Goal: Task Accomplishment & Management: Manage account settings

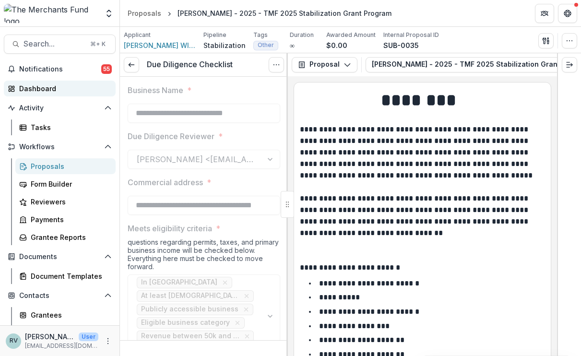
click at [48, 87] on div "Dashboard" at bounding box center [63, 88] width 89 height 10
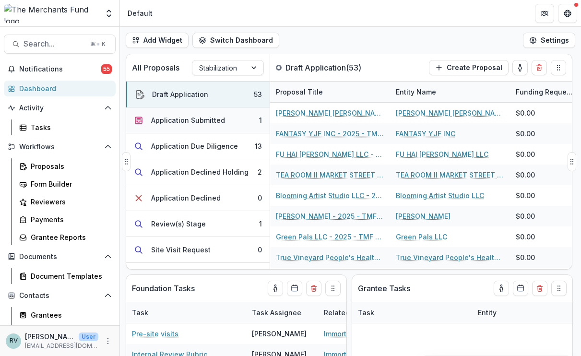
click at [209, 118] on div "Application Submitted" at bounding box center [188, 120] width 74 height 10
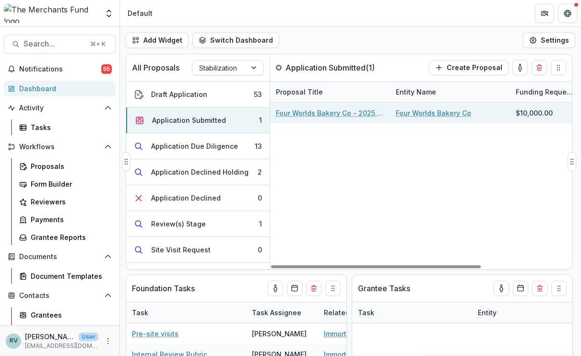
click at [355, 113] on link "Four Worlds Bakery Co - 2025 - TMF 2025 Stabilization Grant Program" at bounding box center [330, 113] width 108 height 10
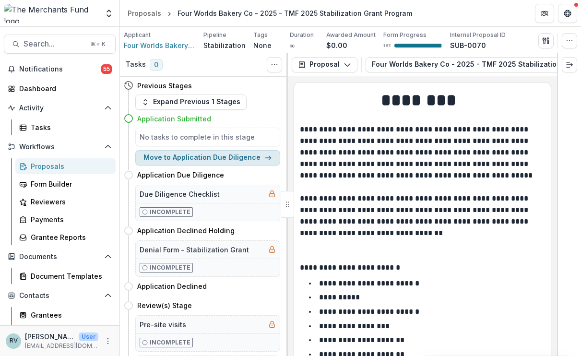
click at [254, 160] on button "Move to Application Due Diligence" at bounding box center [207, 157] width 145 height 15
select select "**********"
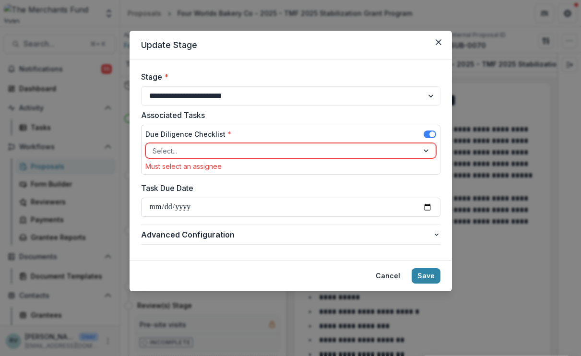
click at [242, 148] on div at bounding box center [282, 151] width 259 height 12
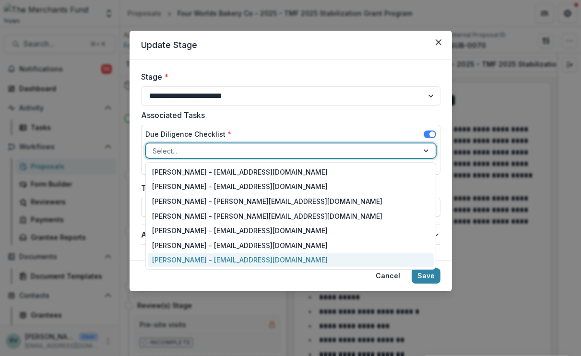
click at [231, 260] on div "[PERSON_NAME] - [EMAIL_ADDRESS][DOMAIN_NAME]" at bounding box center [291, 260] width 286 height 15
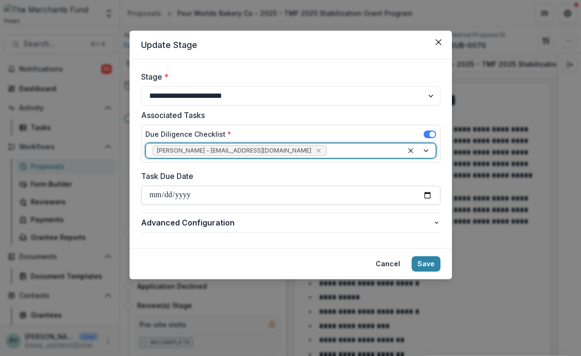
click at [256, 194] on input "Task Due Date" at bounding box center [290, 195] width 299 height 19
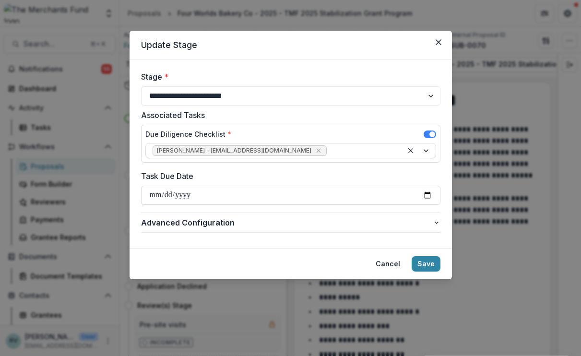
type input "**********"
click at [425, 263] on button "Save" at bounding box center [426, 263] width 29 height 15
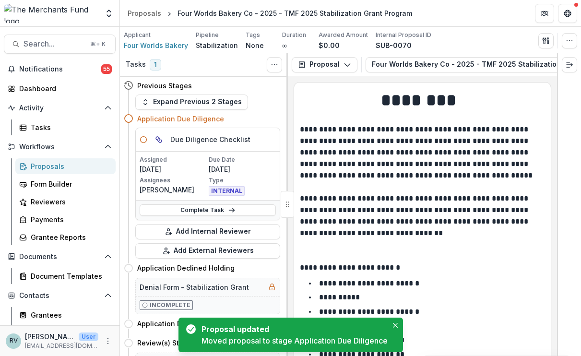
click at [453, 203] on p "**********" at bounding box center [421, 181] width 242 height 115
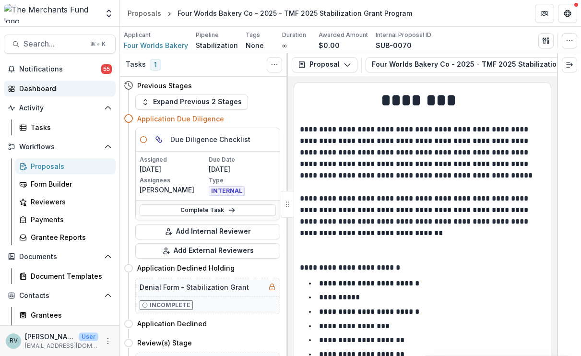
click at [52, 93] on div "Dashboard" at bounding box center [63, 88] width 89 height 10
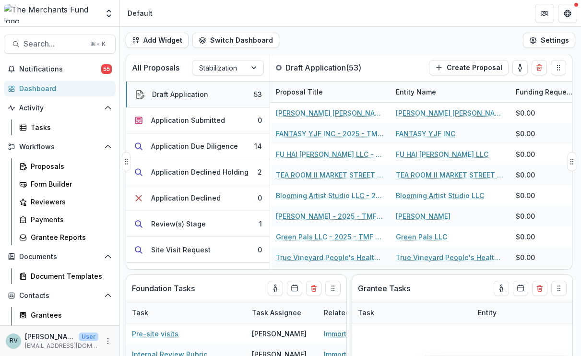
click at [196, 90] on div "Draft Application" at bounding box center [180, 94] width 56 height 10
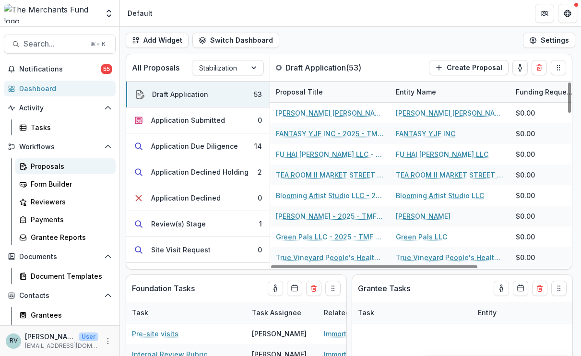
click at [47, 168] on div "Proposals" at bounding box center [69, 166] width 77 height 10
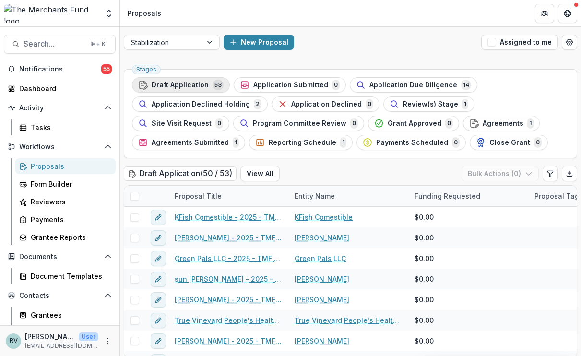
click at [183, 84] on span "Draft Application" at bounding box center [180, 85] width 57 height 8
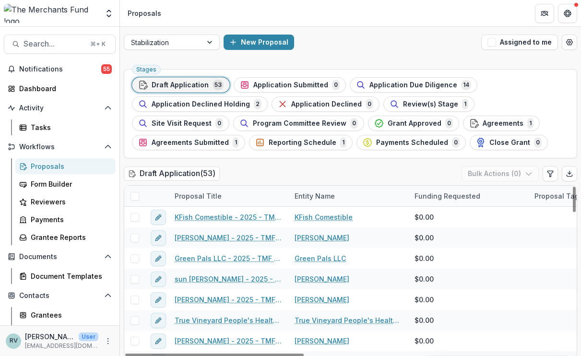
click at [133, 198] on span at bounding box center [135, 196] width 9 height 9
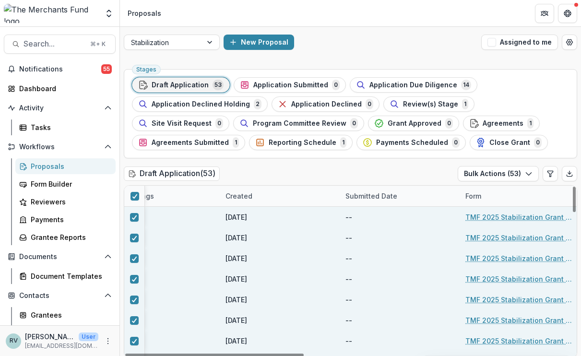
scroll to position [0, 429]
click at [269, 194] on div "Created" at bounding box center [280, 196] width 120 height 21
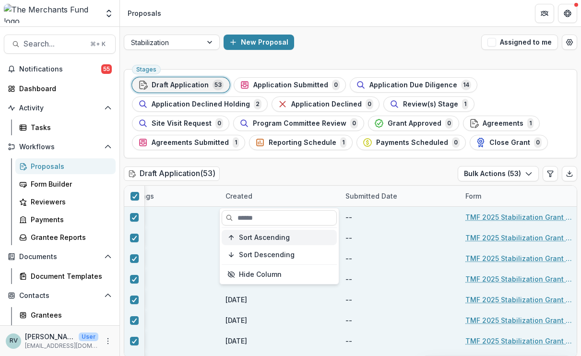
click at [269, 239] on span "Sort Ascending" at bounding box center [264, 238] width 51 height 8
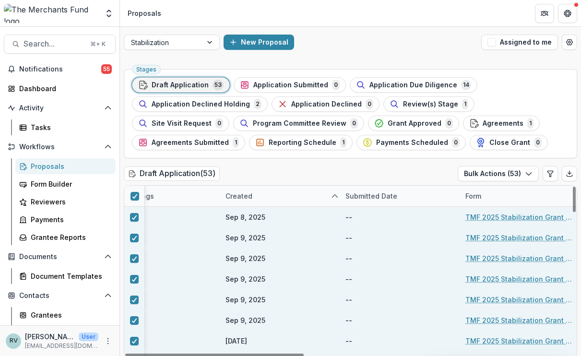
click at [263, 324] on div "Sep 9, 2025" at bounding box center [246, 320] width 40 height 10
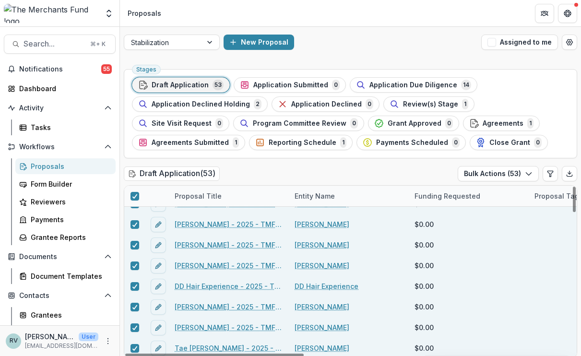
scroll to position [19, 0]
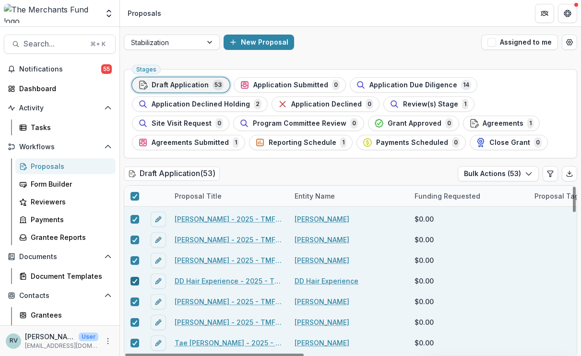
click at [137, 281] on icon at bounding box center [135, 281] width 6 height 5
click at [137, 281] on span at bounding box center [135, 281] width 9 height 9
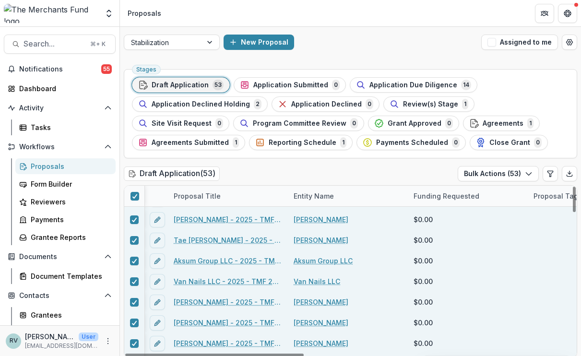
scroll to position [124, 1]
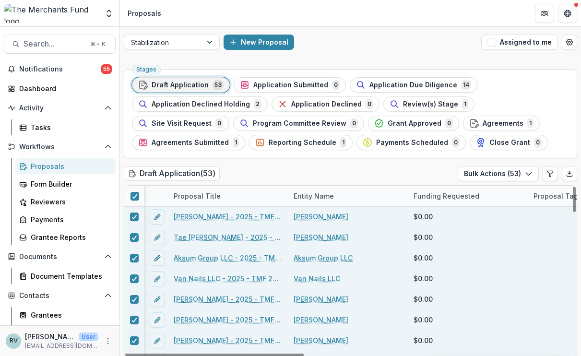
click at [130, 257] on div at bounding box center [134, 258] width 20 height 9
click at [136, 278] on polyline at bounding box center [134, 279] width 4 height 4
click at [135, 258] on polyline at bounding box center [134, 258] width 4 height 4
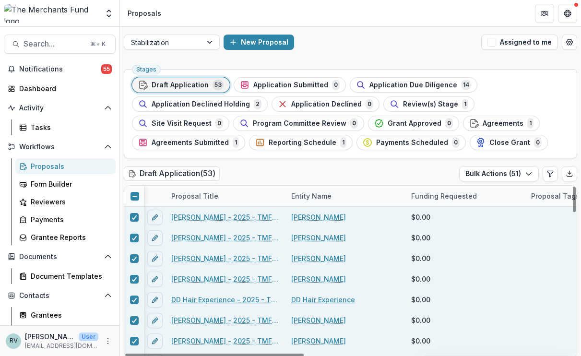
scroll to position [0, 0]
click at [182, 217] on link "[PERSON_NAME] - 2025 - TMF 2025 Stabilization Grant Program" at bounding box center [225, 217] width 108 height 10
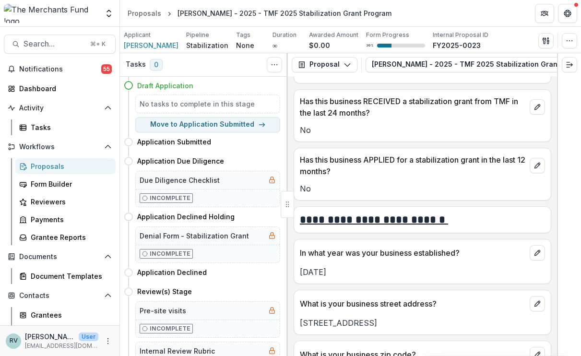
scroll to position [394, 0]
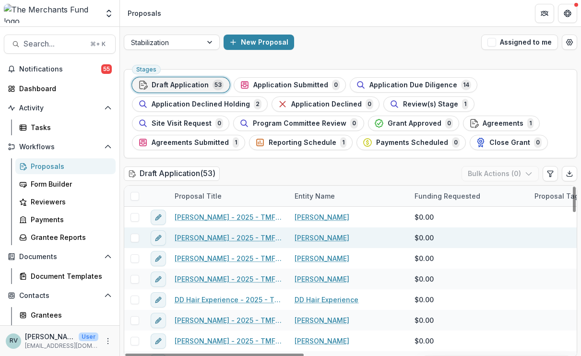
click at [203, 238] on link "[PERSON_NAME] - 2025 - TMF 2025 Stabilization Grant Program" at bounding box center [229, 238] width 108 height 10
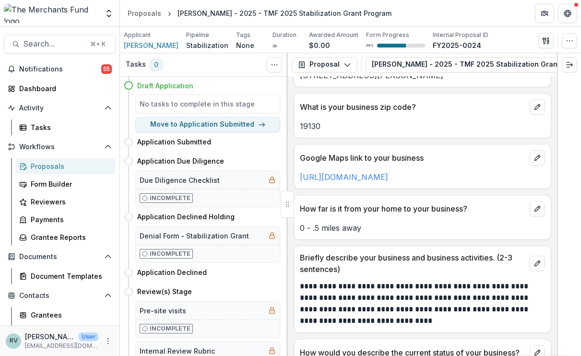
scroll to position [635, 0]
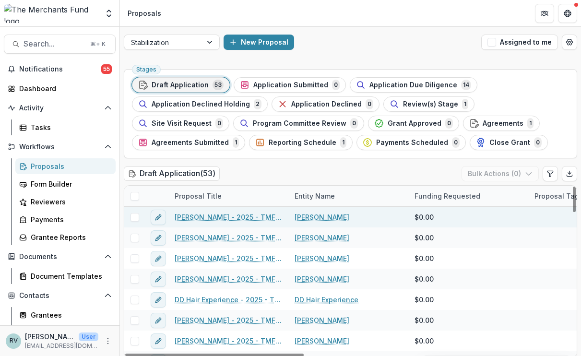
click at [135, 217] on span at bounding box center [135, 217] width 9 height 9
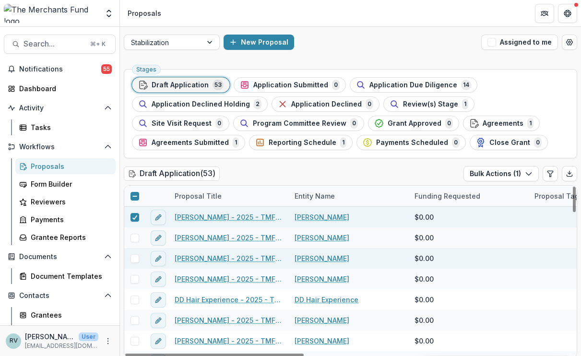
click at [203, 258] on link "[PERSON_NAME] - 2025 - TMF 2025 Stabilization Grant Program" at bounding box center [229, 258] width 108 height 10
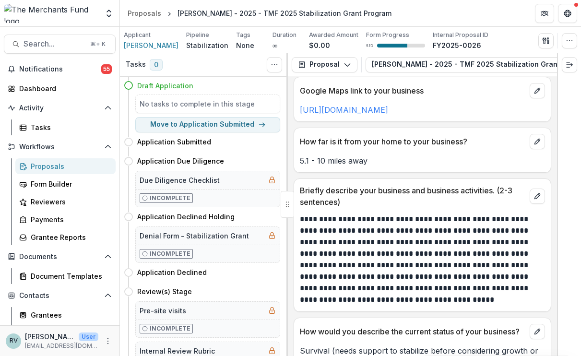
scroll to position [709, 0]
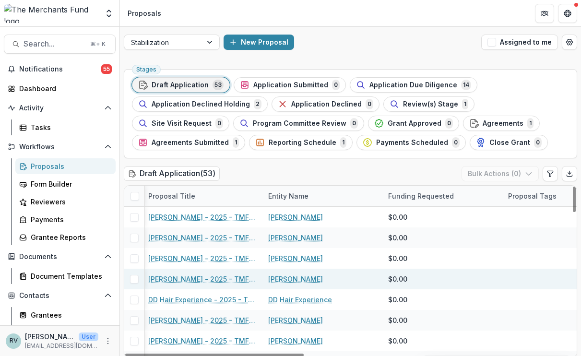
scroll to position [0, 27]
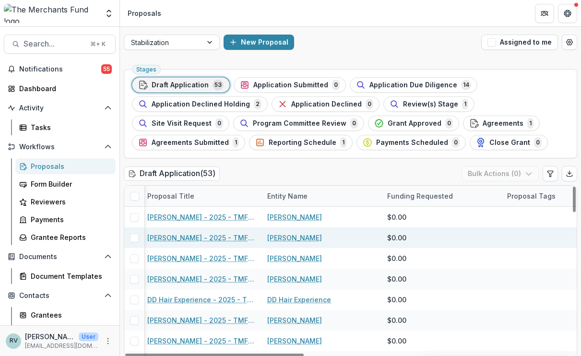
click at [520, 235] on div at bounding box center [562, 237] width 120 height 21
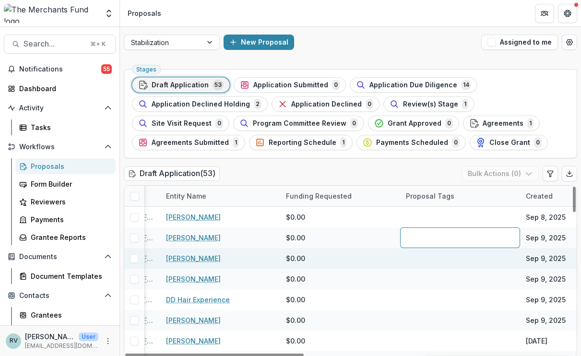
scroll to position [0, 150]
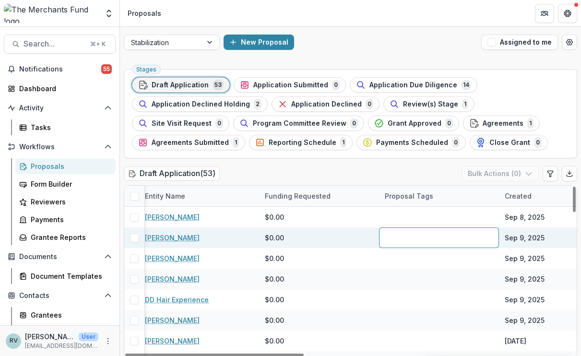
click at [457, 238] on div at bounding box center [439, 237] width 120 height 21
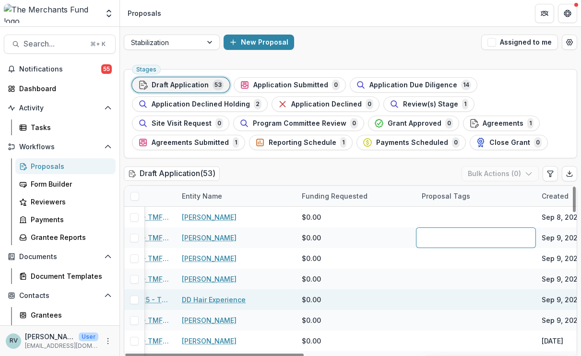
scroll to position [0, 0]
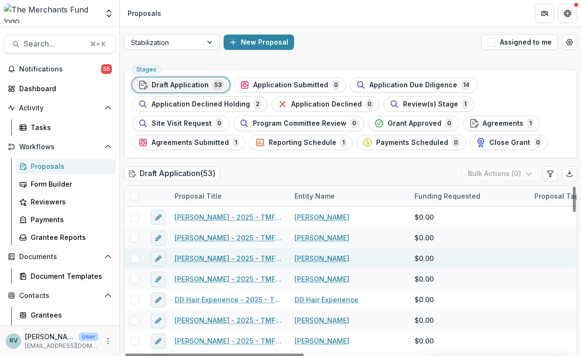
click at [215, 257] on link "[PERSON_NAME] - 2025 - TMF 2025 Stabilization Grant Program" at bounding box center [229, 258] width 108 height 10
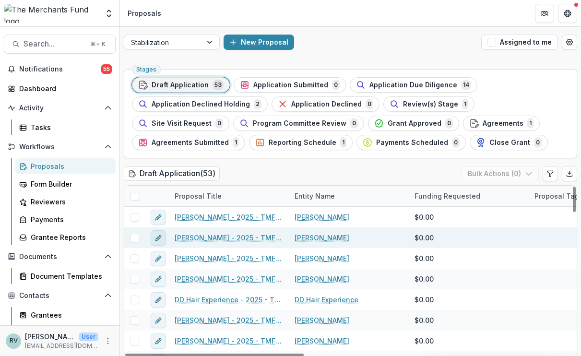
click at [158, 237] on icon "edit" at bounding box center [157, 238] width 4 height 4
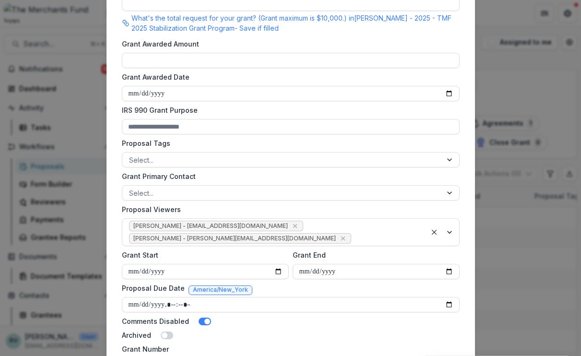
scroll to position [307, 0]
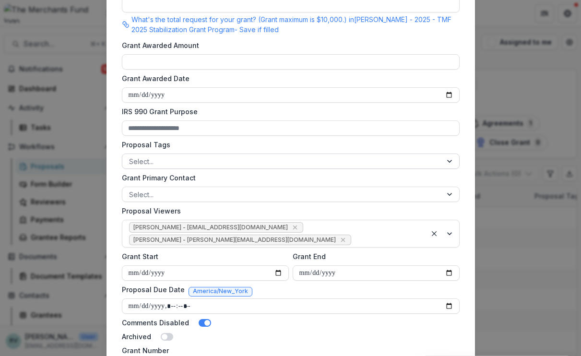
click at [250, 165] on div at bounding box center [282, 161] width 306 height 12
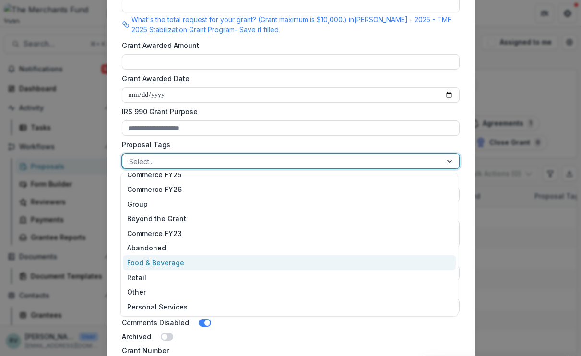
scroll to position [23, 0]
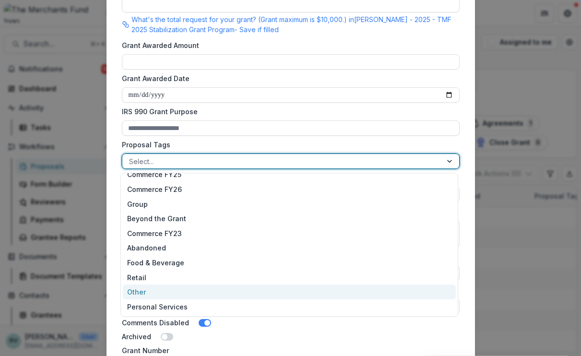
click at [226, 296] on div "Other" at bounding box center [289, 292] width 333 height 15
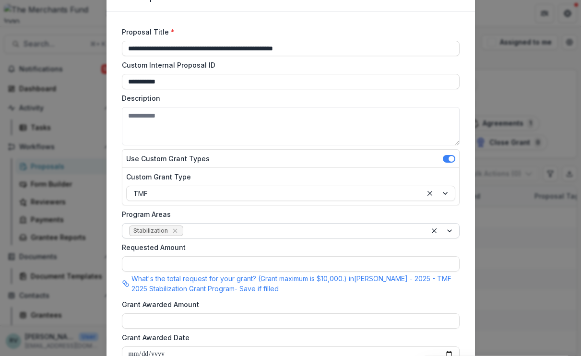
scroll to position [436, 0]
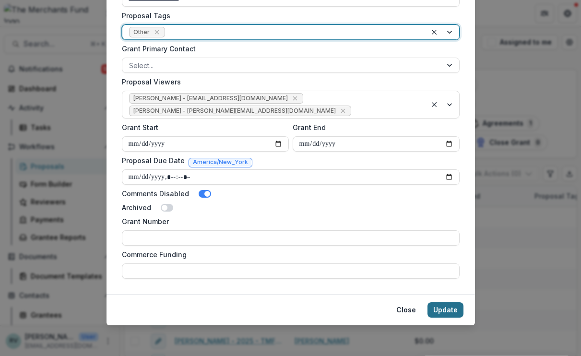
click at [441, 310] on button "Update" at bounding box center [446, 309] width 36 height 15
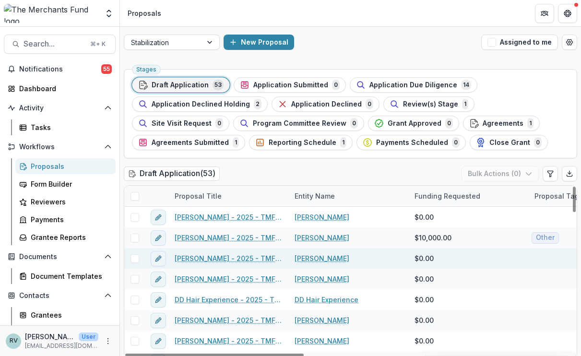
scroll to position [0, 0]
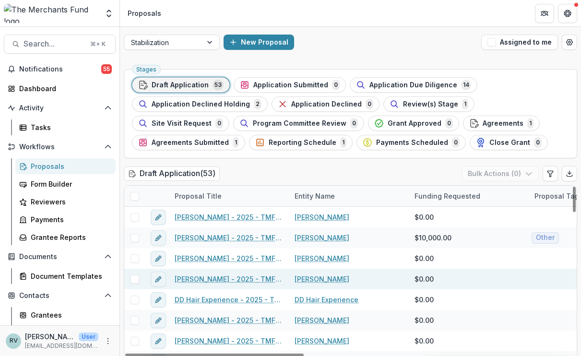
click at [241, 280] on link "[PERSON_NAME] - 2025 - TMF 2025 Stabilization Grant Program" at bounding box center [229, 279] width 108 height 10
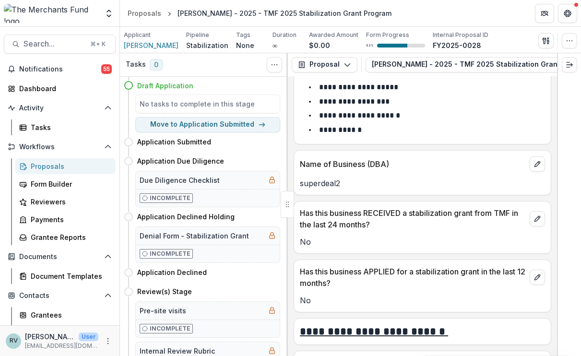
scroll to position [297, 0]
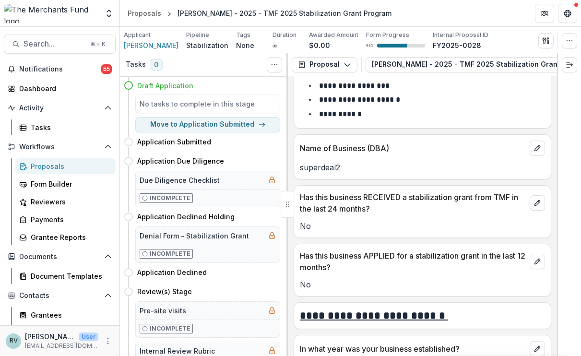
click at [324, 169] on p "superdeal2" at bounding box center [422, 168] width 245 height 12
click at [167, 49] on span "[PERSON_NAME]" at bounding box center [151, 45] width 55 height 10
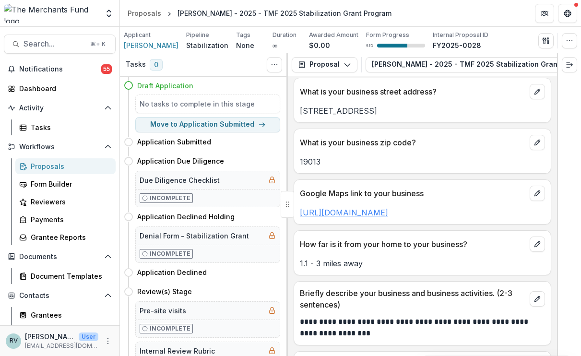
scroll to position [778, 0]
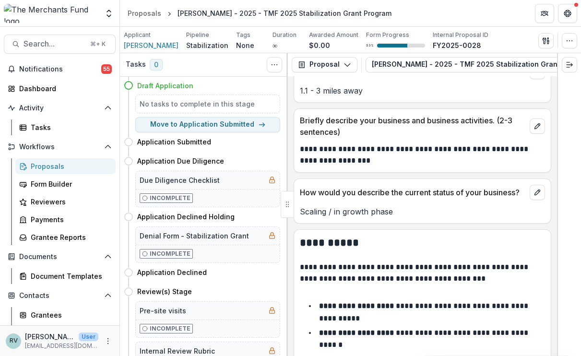
click at [354, 45] on link "[URL][DOMAIN_NAME]" at bounding box center [344, 40] width 88 height 10
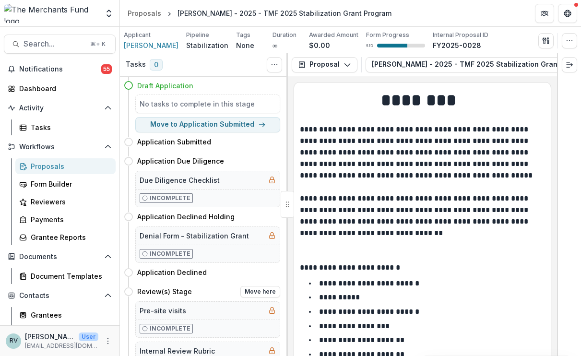
scroll to position [0, 0]
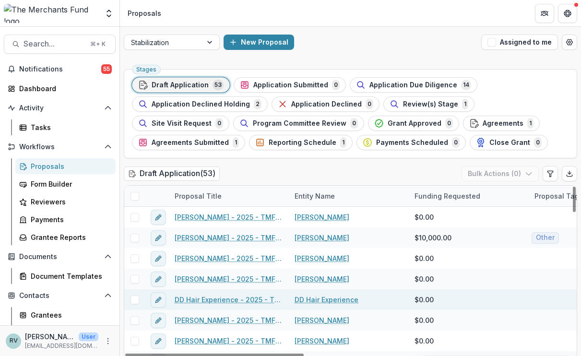
scroll to position [36, 0]
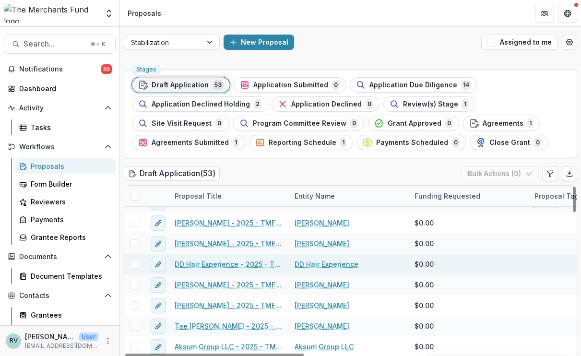
click at [215, 264] on link "DD Hair Experience - 2025 - TMF 2025 Stabilization Grant Program" at bounding box center [229, 264] width 108 height 10
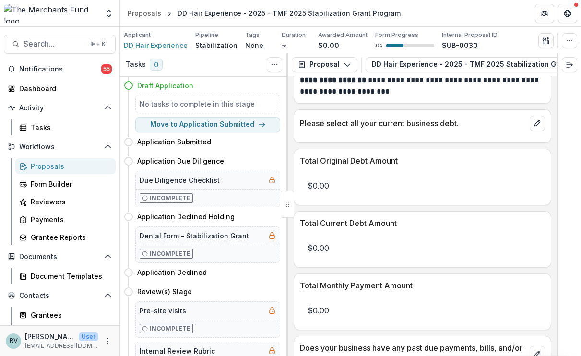
scroll to position [3188, 0]
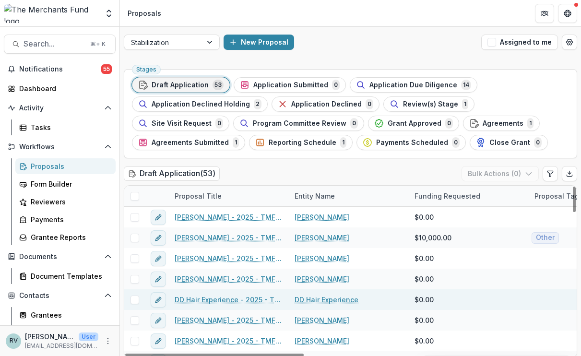
scroll to position [48, 0]
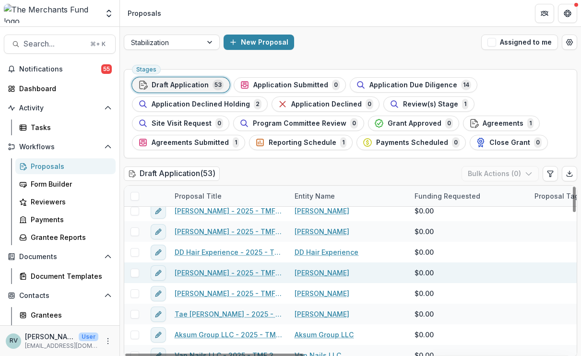
click at [200, 272] on link "[PERSON_NAME] - 2025 - TMF 2025 Stabilization Grant Program" at bounding box center [229, 273] width 108 height 10
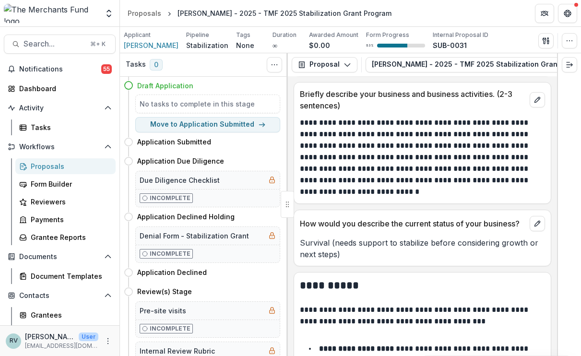
scroll to position [814, 0]
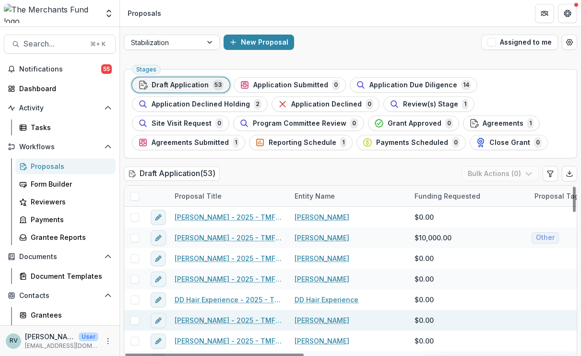
scroll to position [51, 0]
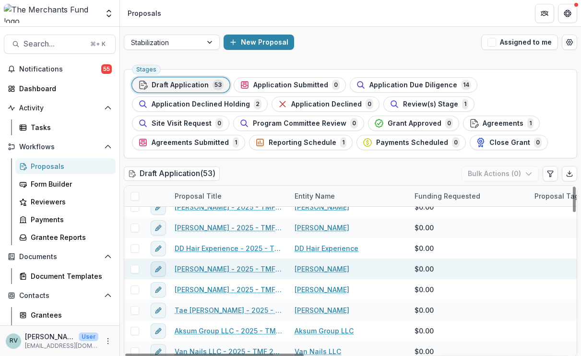
click at [159, 270] on icon "edit" at bounding box center [157, 269] width 4 height 4
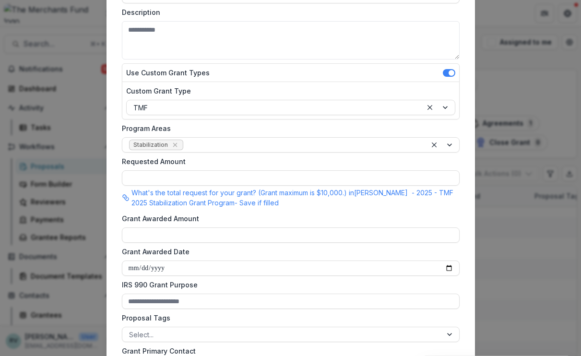
scroll to position [202, 0]
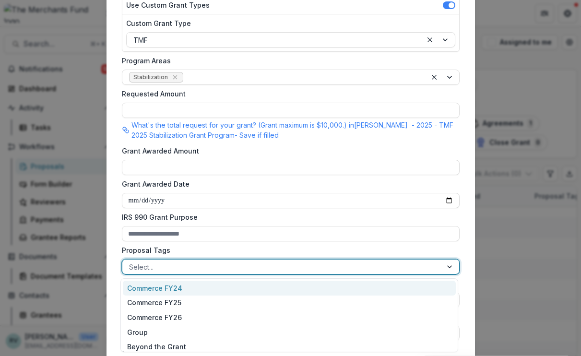
click at [217, 264] on div at bounding box center [282, 267] width 306 height 12
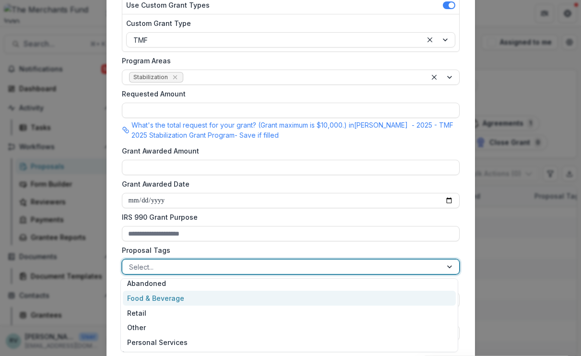
scroll to position [93, 0]
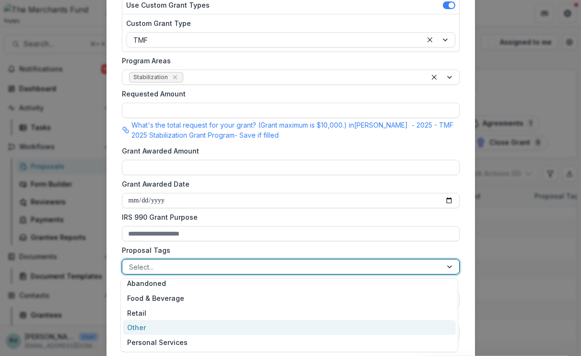
click at [206, 332] on div "Other" at bounding box center [289, 327] width 333 height 15
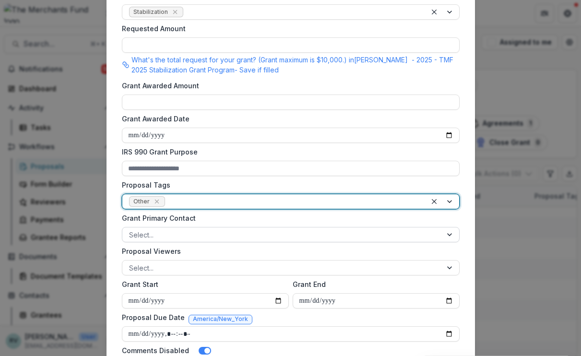
scroll to position [424, 0]
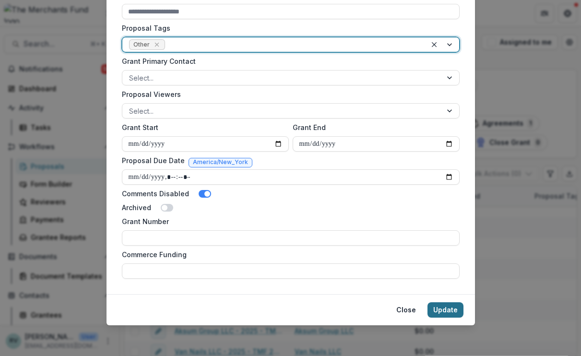
click at [445, 309] on button "Update" at bounding box center [446, 309] width 36 height 15
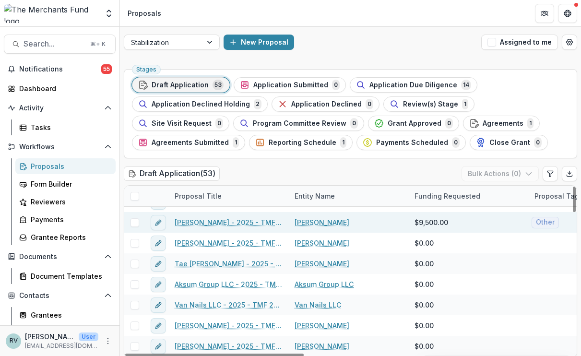
scroll to position [97, 0]
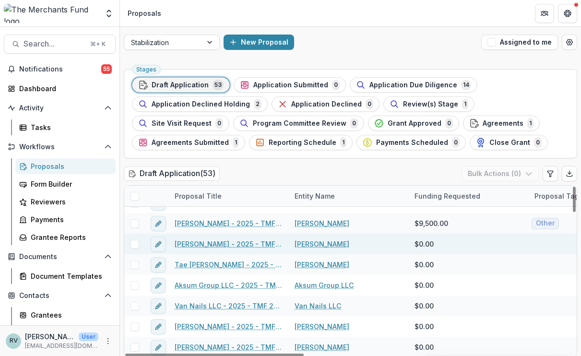
click at [204, 246] on link "[PERSON_NAME] - 2025 - TMF 2025 Stabilization Grant Program" at bounding box center [229, 244] width 108 height 10
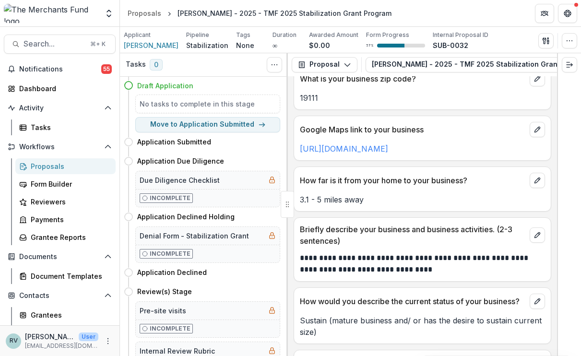
scroll to position [646, 0]
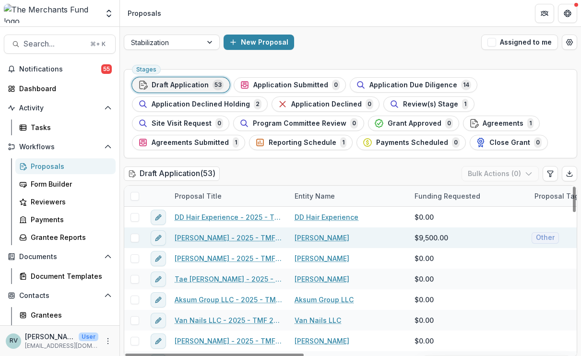
scroll to position [110, 0]
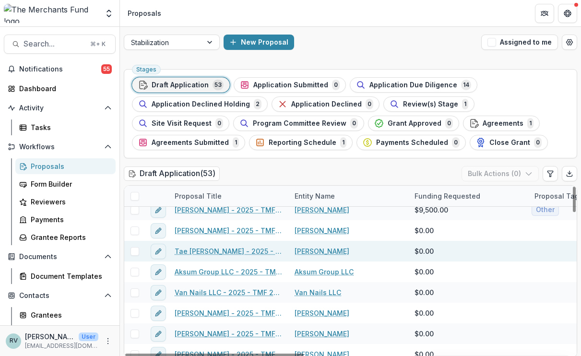
click at [201, 257] on div "Tae [PERSON_NAME] - 2025 - TMF 2025 Stabilization Grant Program" at bounding box center [229, 251] width 120 height 21
click at [200, 252] on link "Tae [PERSON_NAME] - 2025 - TMF 2025 Stabilization Grant Program" at bounding box center [229, 251] width 108 height 10
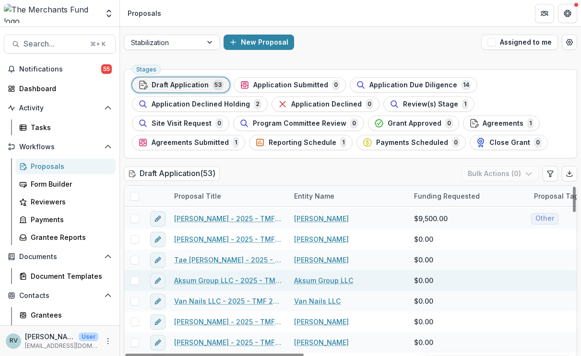
scroll to position [102, 1]
click at [156, 278] on icon "edit" at bounding box center [158, 281] width 8 height 8
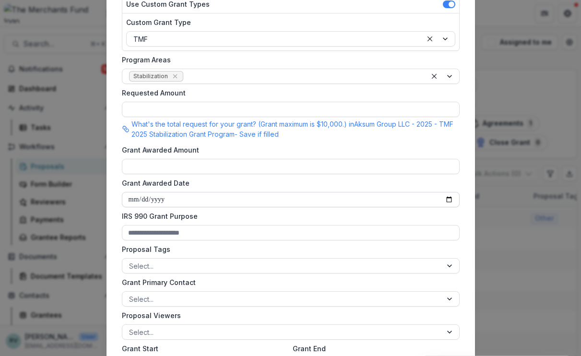
scroll to position [252, 0]
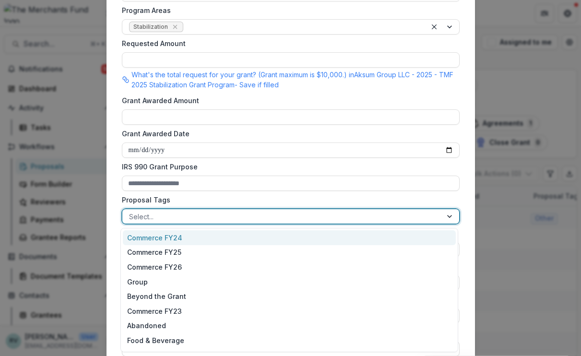
click at [180, 214] on div at bounding box center [282, 217] width 306 height 12
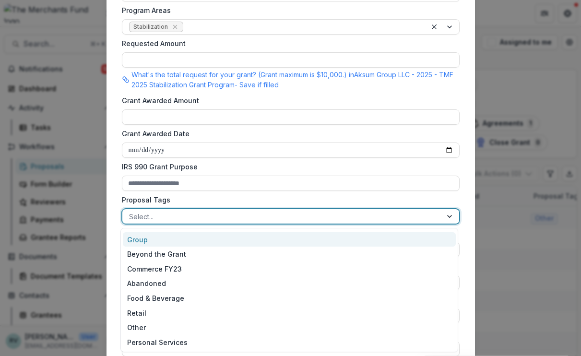
scroll to position [42, 0]
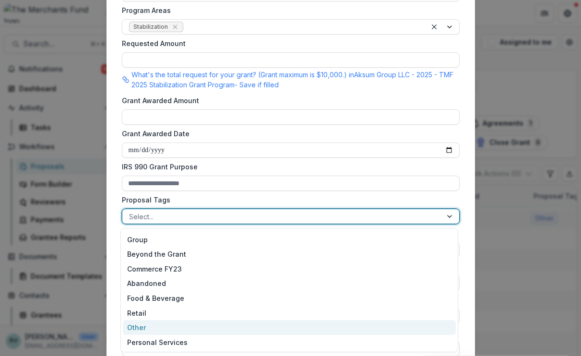
click at [182, 329] on div "Other" at bounding box center [289, 327] width 333 height 15
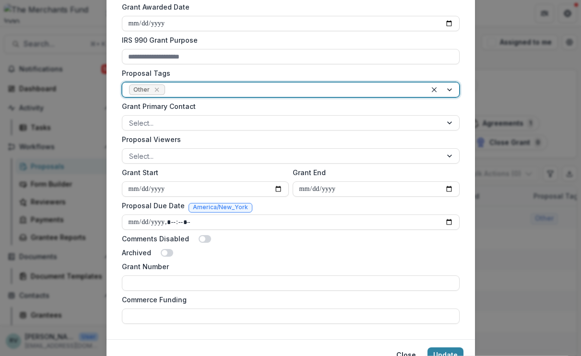
scroll to position [399, 0]
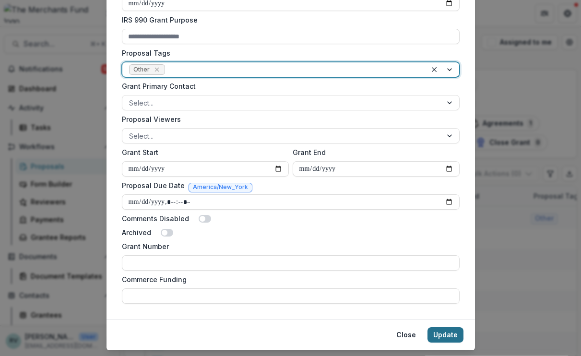
click at [437, 332] on button "Update" at bounding box center [446, 334] width 36 height 15
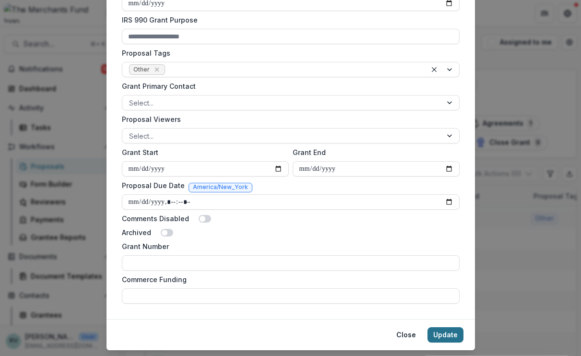
scroll to position [394, 0]
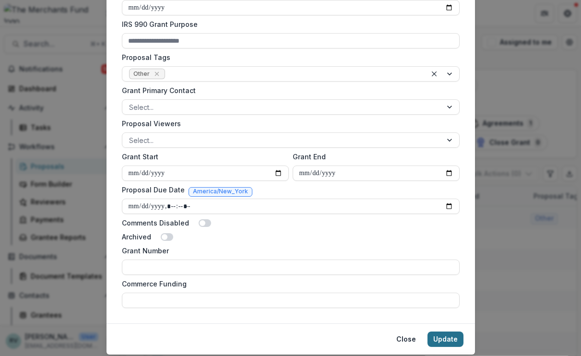
click at [439, 339] on button "Update" at bounding box center [446, 339] width 36 height 15
click at [452, 339] on button "Update" at bounding box center [446, 339] width 36 height 15
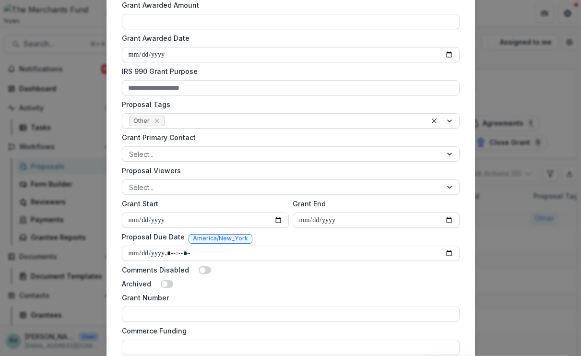
scroll to position [346, 0]
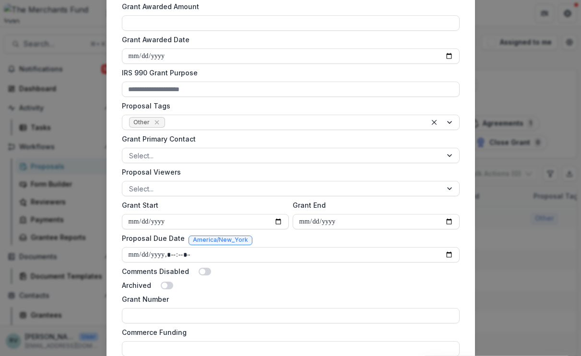
click at [443, 69] on label "IRS 990 Grant Purpose" at bounding box center [288, 73] width 332 height 10
click at [443, 82] on input "IRS 990 Grant Purpose" at bounding box center [291, 89] width 338 height 15
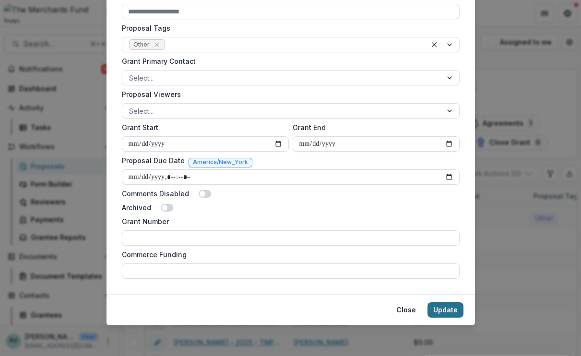
click at [447, 312] on button "Update" at bounding box center [446, 309] width 36 height 15
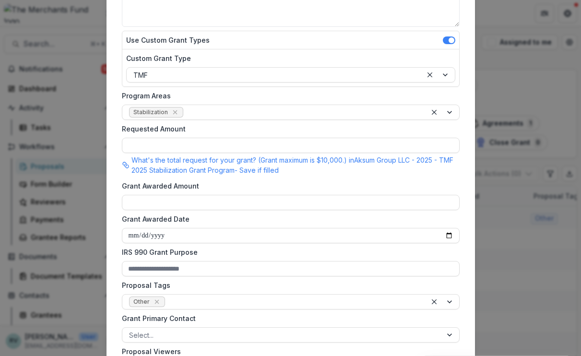
scroll to position [0, 0]
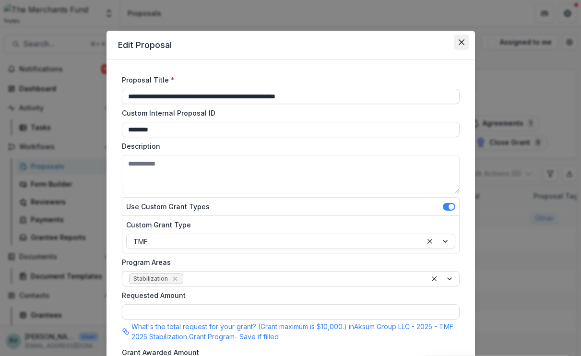
click at [462, 42] on icon "Close" at bounding box center [462, 42] width 6 height 6
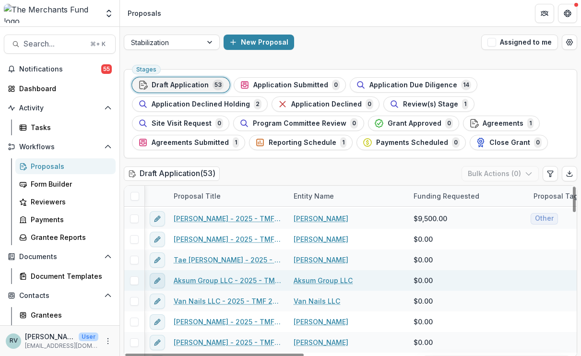
click at [156, 283] on icon "edit" at bounding box center [157, 281] width 4 height 4
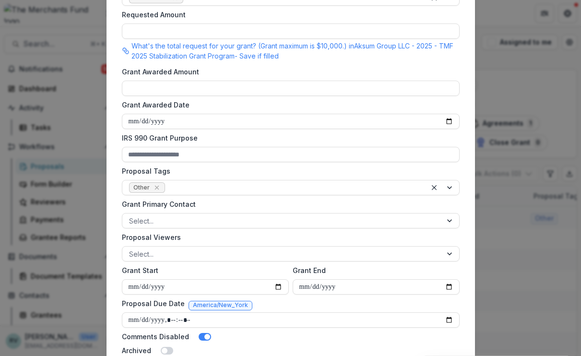
scroll to position [424, 0]
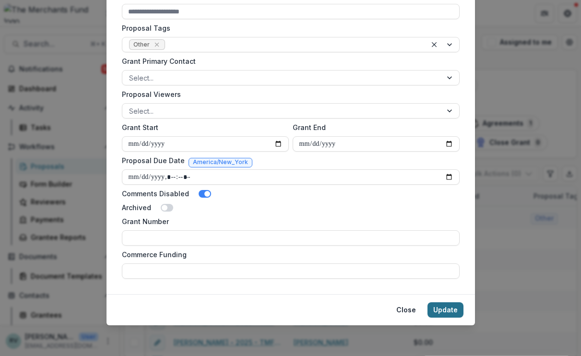
click at [438, 303] on button "Update" at bounding box center [446, 309] width 36 height 15
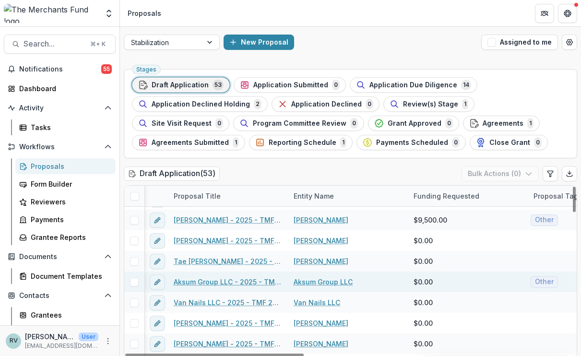
scroll to position [103, 1]
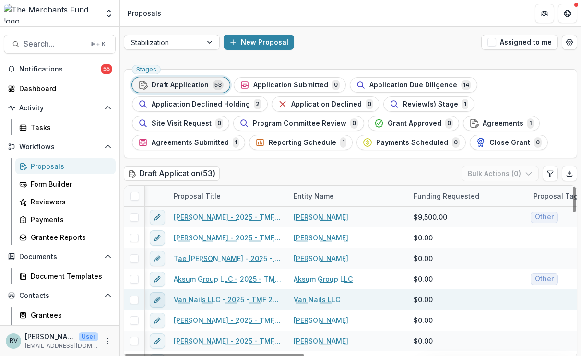
click at [158, 299] on icon "edit" at bounding box center [158, 300] width 8 height 8
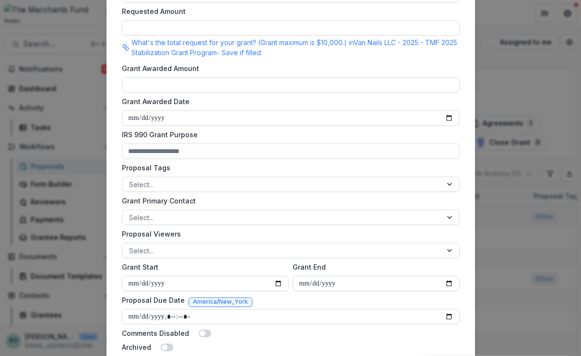
scroll to position [285, 0]
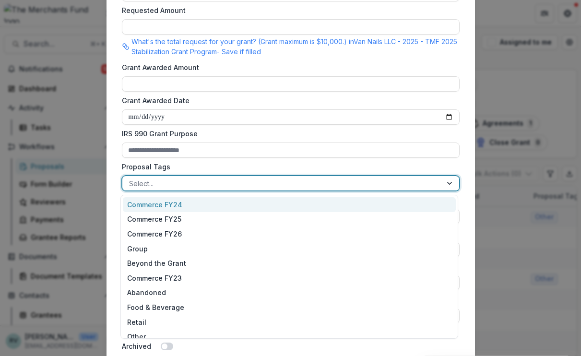
click at [213, 181] on div at bounding box center [282, 184] width 306 height 12
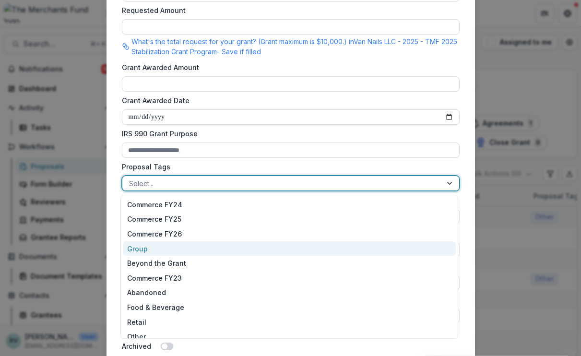
scroll to position [23, 0]
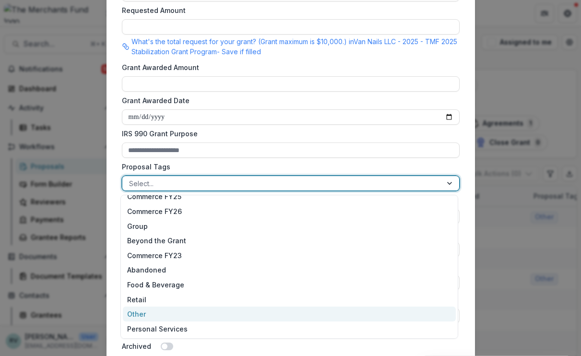
click at [205, 318] on div "Other" at bounding box center [289, 314] width 333 height 15
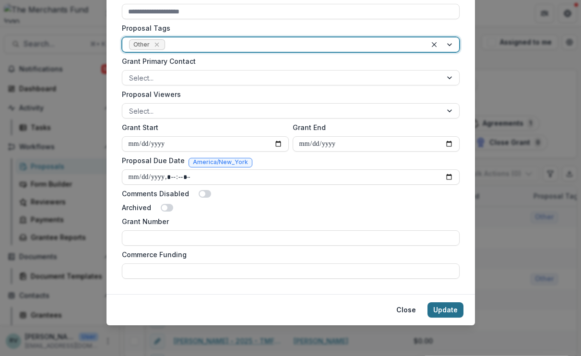
click at [449, 310] on button "Update" at bounding box center [446, 309] width 36 height 15
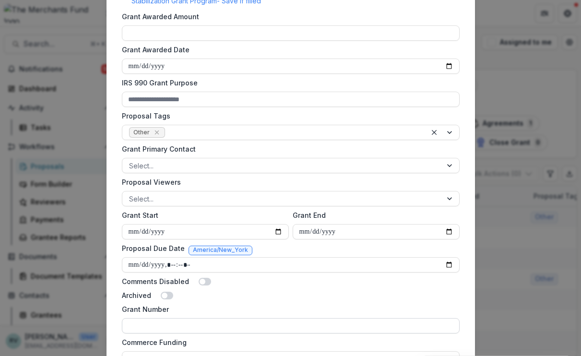
scroll to position [424, 0]
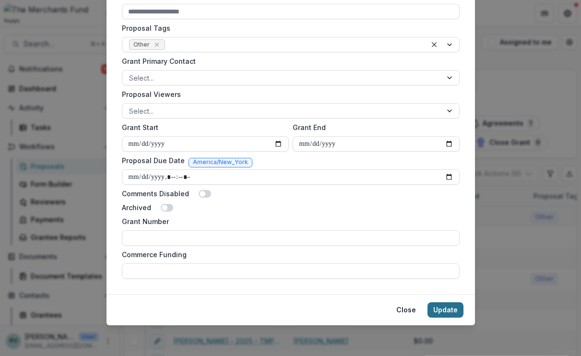
click at [440, 308] on button "Update" at bounding box center [446, 309] width 36 height 15
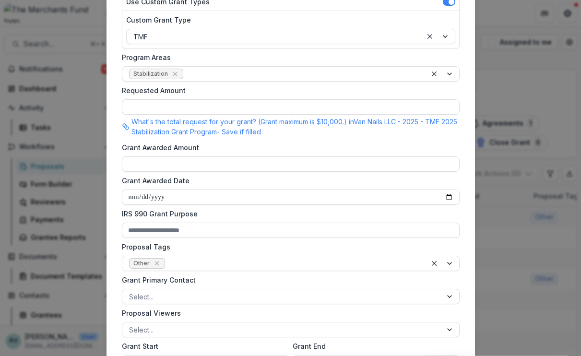
click at [396, 130] on p "What's the total request for your grant? (Grant maximum is $10,000.) in Van Nai…" at bounding box center [295, 127] width 328 height 20
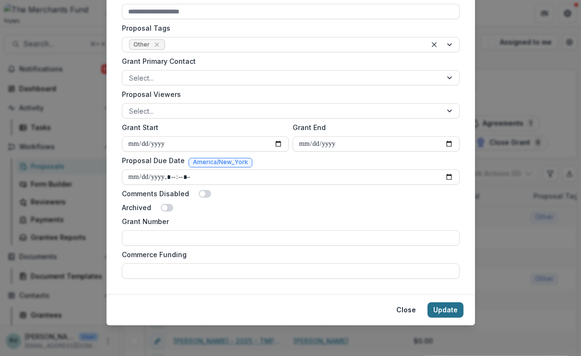
click at [442, 313] on button "Update" at bounding box center [446, 309] width 36 height 15
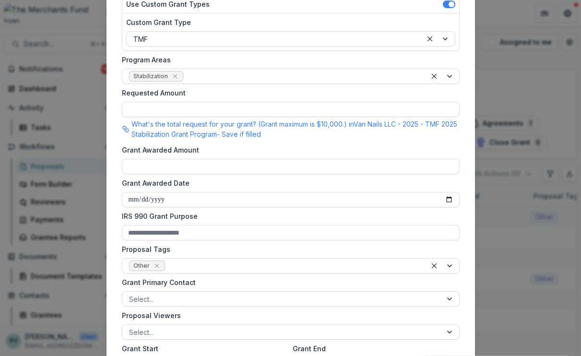
scroll to position [0, 0]
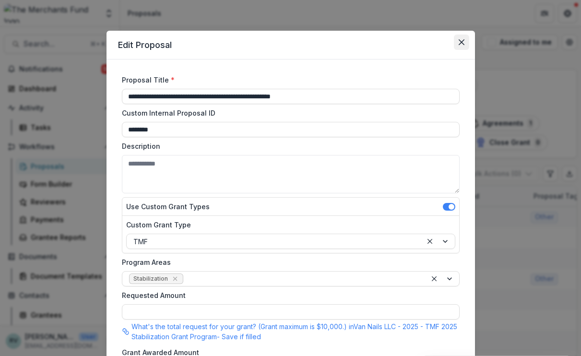
click at [460, 39] on icon "Close" at bounding box center [462, 42] width 6 height 6
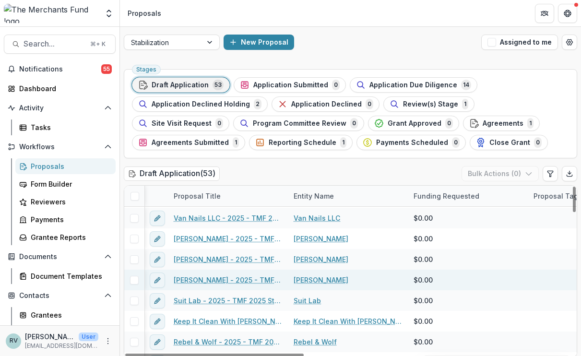
scroll to position [167, 1]
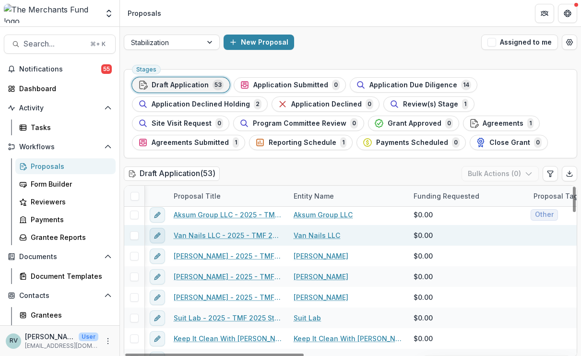
click at [155, 238] on icon "edit" at bounding box center [158, 236] width 8 height 8
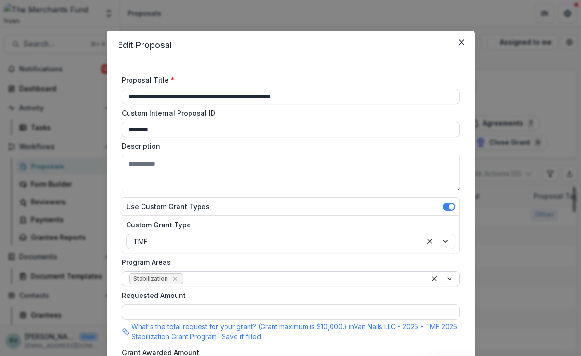
scroll to position [424, 0]
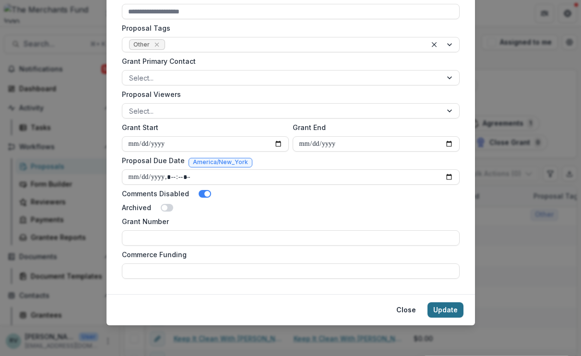
click at [445, 313] on button "Update" at bounding box center [446, 309] width 36 height 15
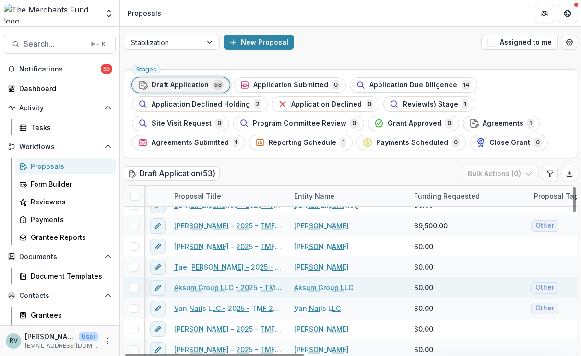
scroll to position [145, 0]
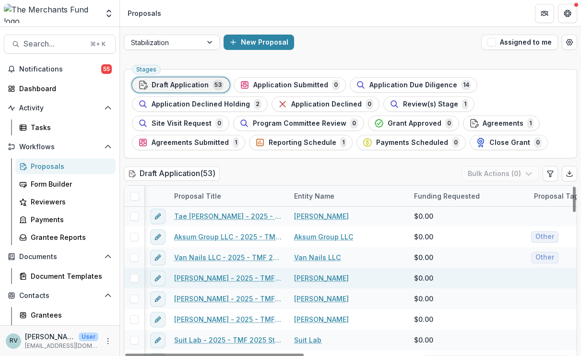
click at [232, 281] on link "[PERSON_NAME] - 2025 - TMF 2025 Stabilization Grant Program" at bounding box center [228, 278] width 108 height 10
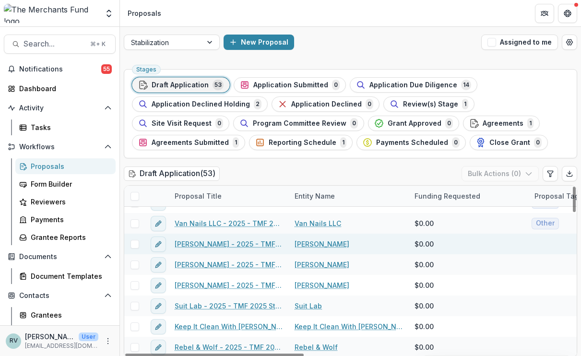
scroll to position [175, 0]
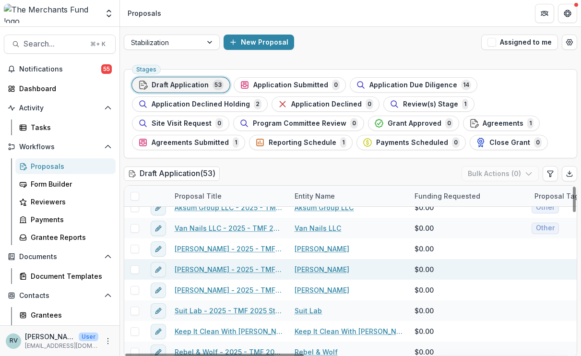
click at [241, 271] on link "[PERSON_NAME] - 2025 - TMF 2025 Stabilization Grant Program" at bounding box center [229, 269] width 108 height 10
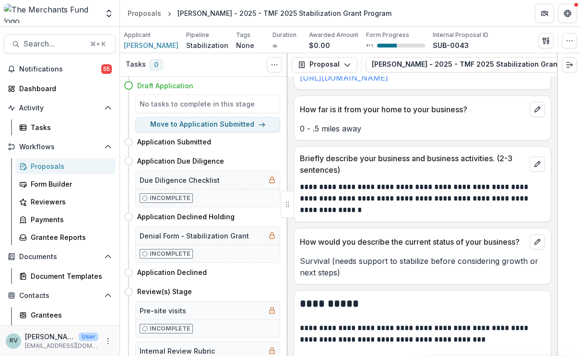
scroll to position [755, 0]
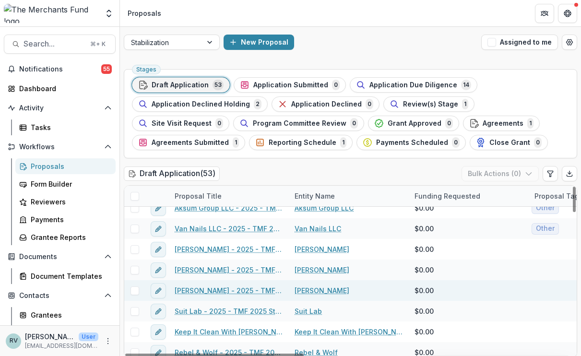
scroll to position [190, 0]
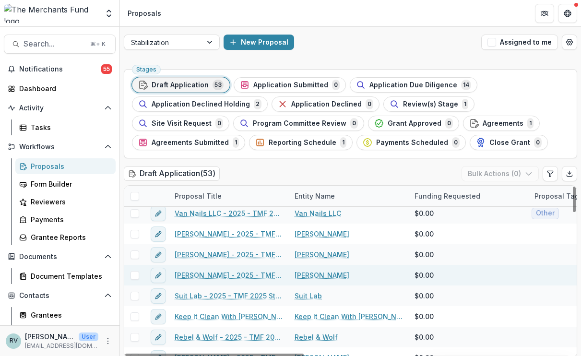
click at [226, 276] on link "[PERSON_NAME] - 2025 - TMF 2025 Stabilization Grant Program" at bounding box center [229, 275] width 108 height 10
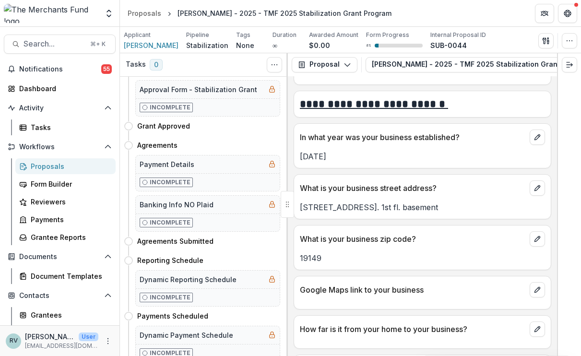
scroll to position [483, 0]
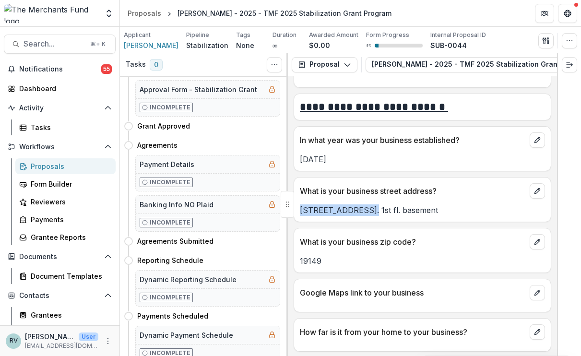
drag, startPoint x: 365, startPoint y: 208, endPoint x: 299, endPoint y: 205, distance: 65.3
click at [299, 205] on div "[STREET_ADDRESS]. 1st fl. basement" at bounding box center [422, 210] width 257 height 12
copy p "[STREET_ADDRESS]"
click at [417, 175] on div "**********" at bounding box center [422, 216] width 269 height 280
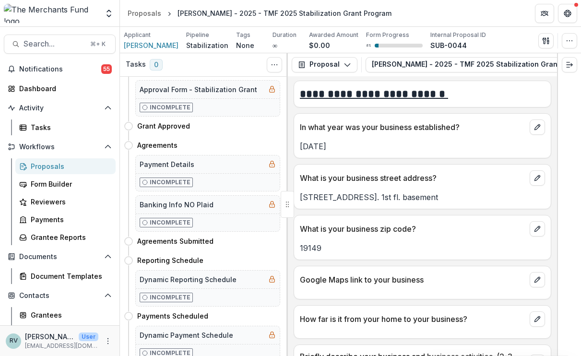
scroll to position [501, 0]
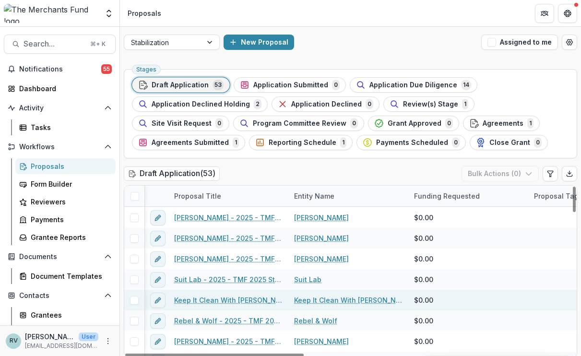
scroll to position [207, 1]
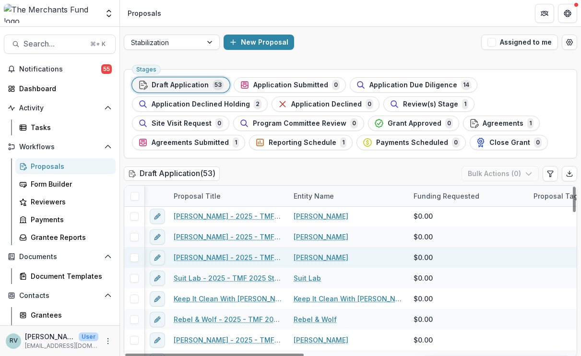
click at [241, 256] on link "[PERSON_NAME] - 2025 - TMF 2025 Stabilization Grant Program" at bounding box center [228, 257] width 108 height 10
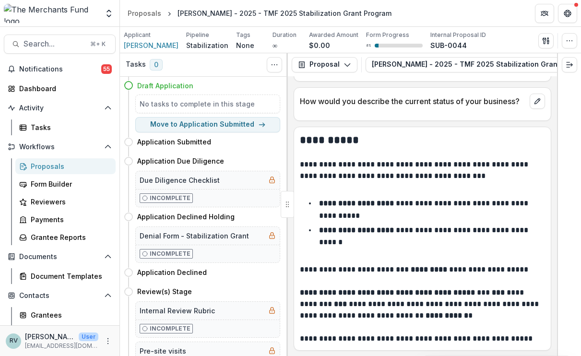
scroll to position [812, 0]
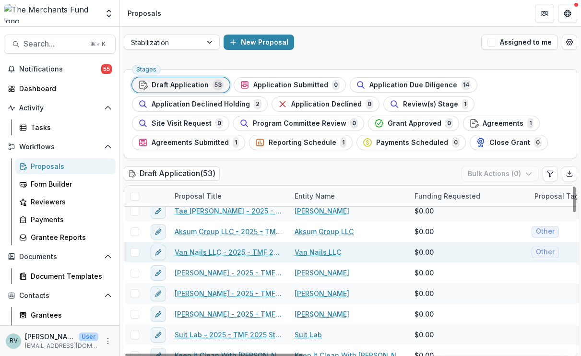
scroll to position [174, 0]
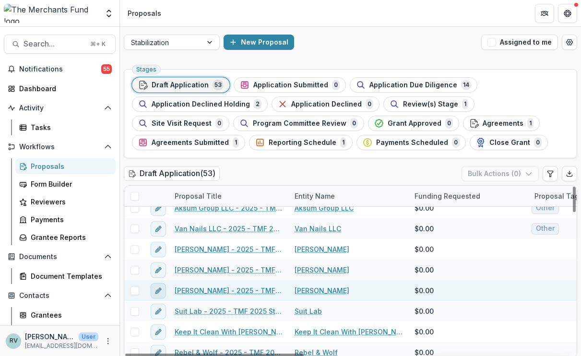
click at [156, 291] on icon "edit" at bounding box center [159, 291] width 8 height 8
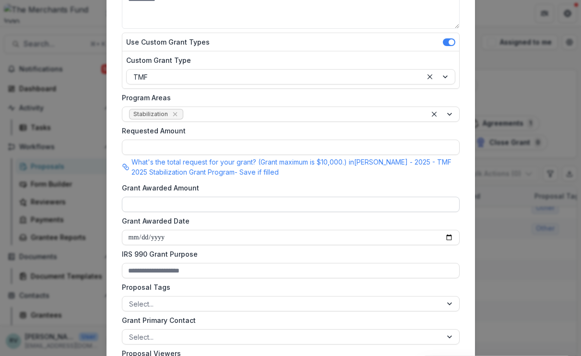
scroll to position [278, 0]
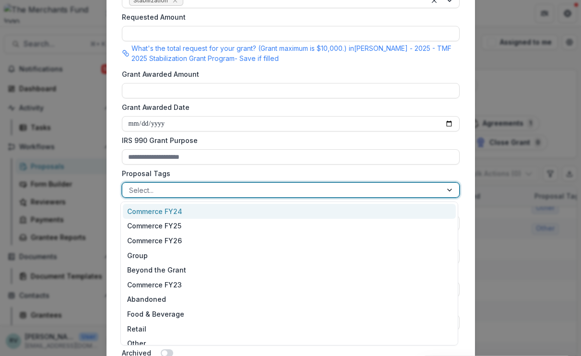
click at [217, 189] on div at bounding box center [282, 190] width 306 height 12
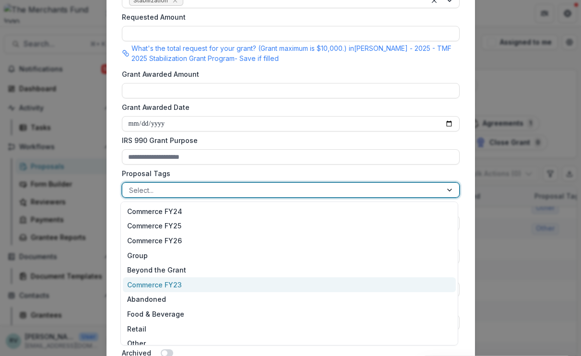
scroll to position [23, 0]
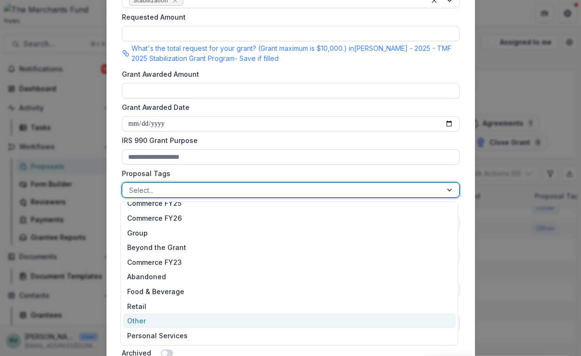
click at [218, 326] on div "Other" at bounding box center [289, 320] width 333 height 15
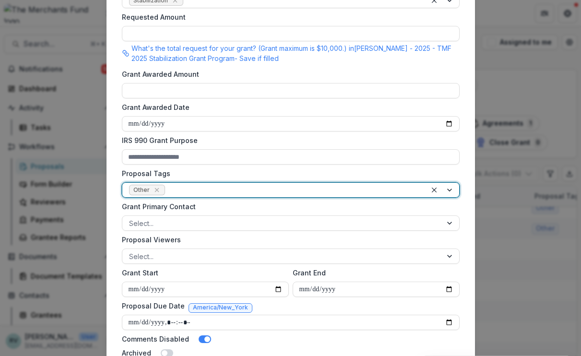
scroll to position [424, 0]
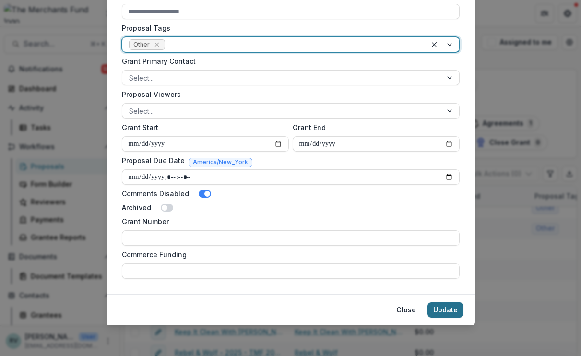
click at [439, 310] on button "Update" at bounding box center [446, 309] width 36 height 15
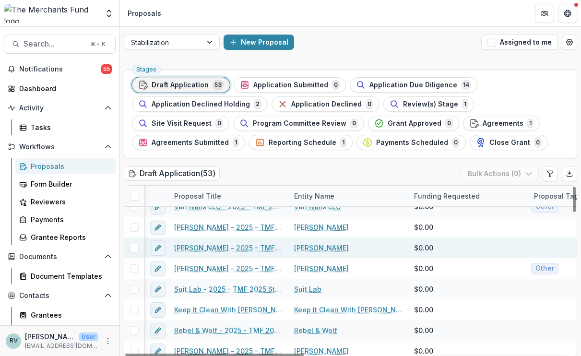
scroll to position [220, 0]
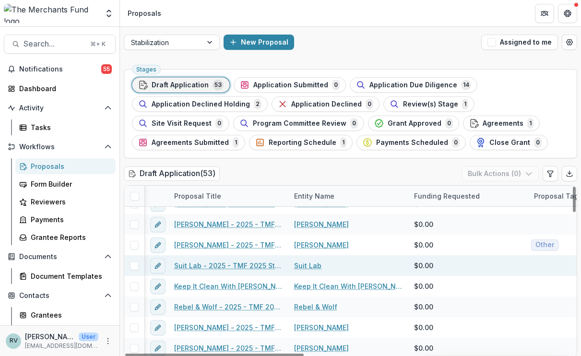
click at [242, 264] on link "Suit Lab - 2025 - TMF 2025 Stabilization Grant Program" at bounding box center [228, 266] width 108 height 10
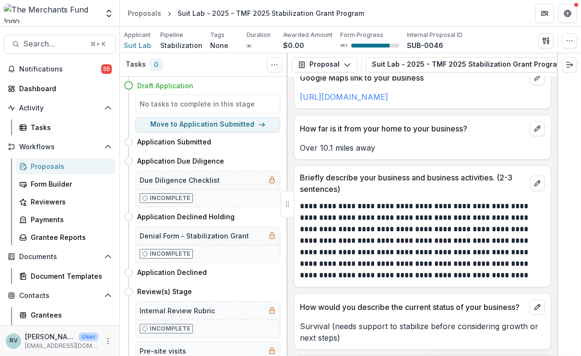
scroll to position [706, 0]
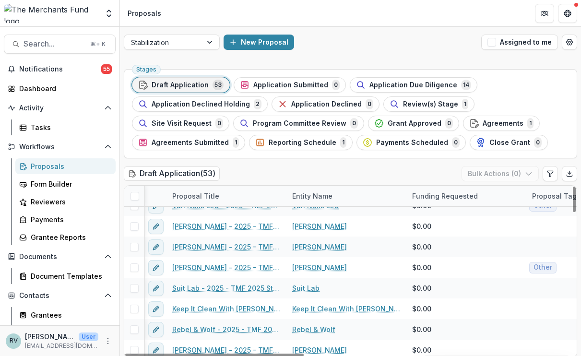
scroll to position [213, 2]
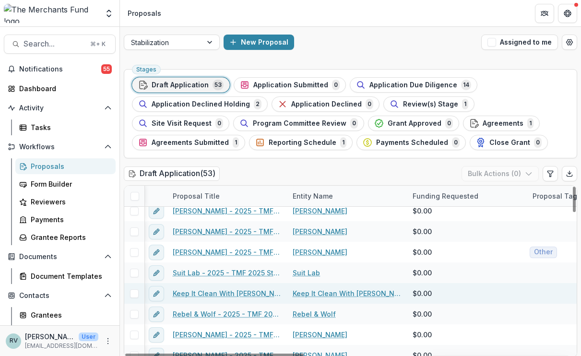
click at [209, 293] on link "Keep It Clean With [PERSON_NAME], Inc. - 2025 - TMF 2025 Stabilization Grant Pr…" at bounding box center [227, 293] width 108 height 10
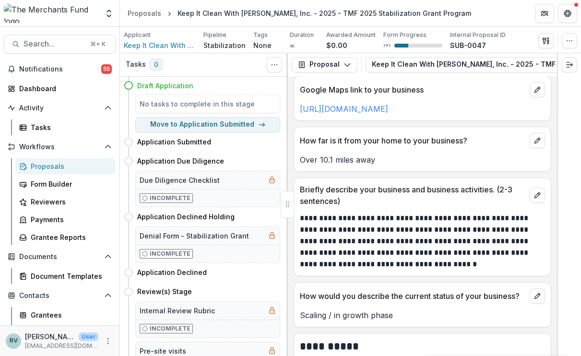
scroll to position [733, 0]
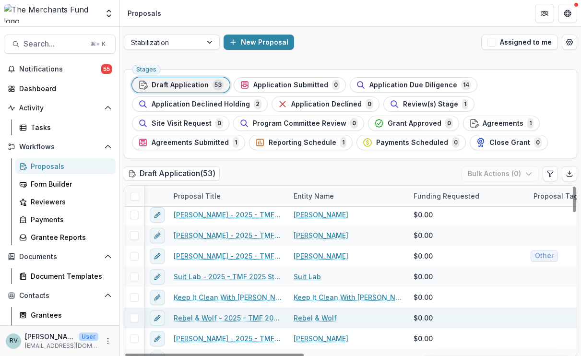
scroll to position [209, 1]
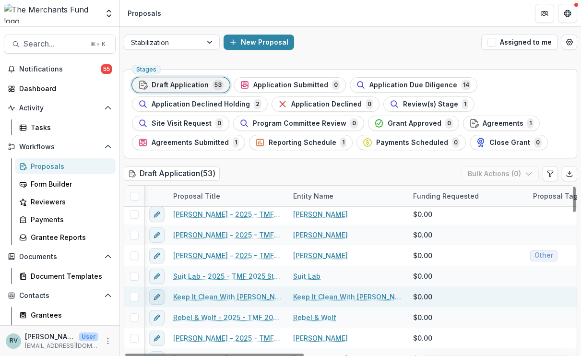
click at [157, 296] on icon "edit" at bounding box center [157, 297] width 8 height 8
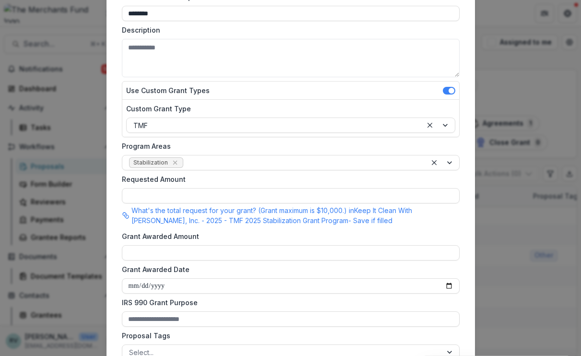
scroll to position [190, 0]
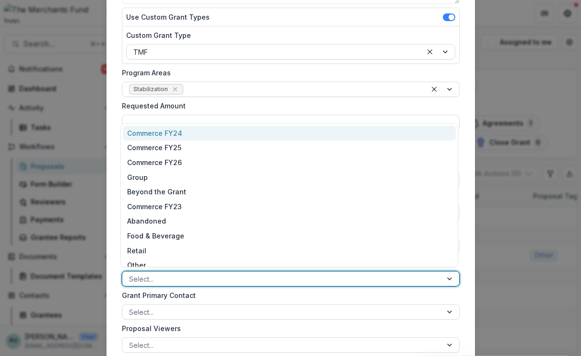
click at [267, 275] on div at bounding box center [282, 279] width 306 height 12
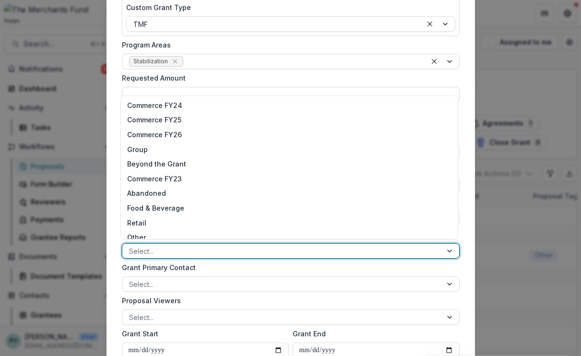
scroll to position [10, 0]
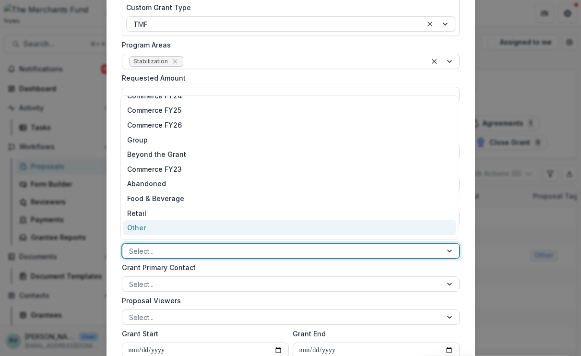
click at [251, 228] on div "Other" at bounding box center [289, 227] width 333 height 15
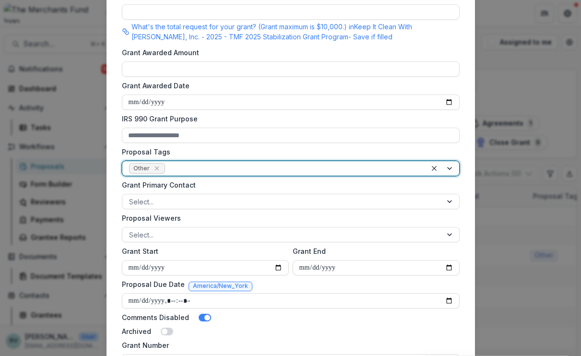
scroll to position [417, 0]
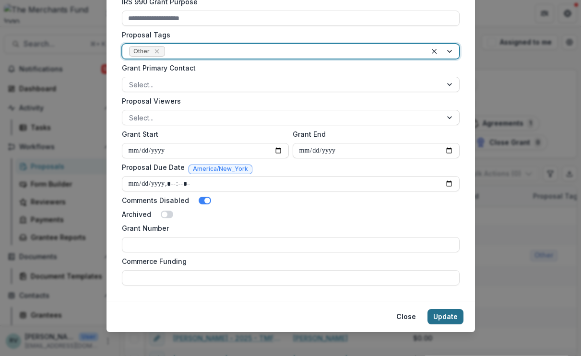
click at [442, 316] on button "Update" at bounding box center [446, 316] width 36 height 15
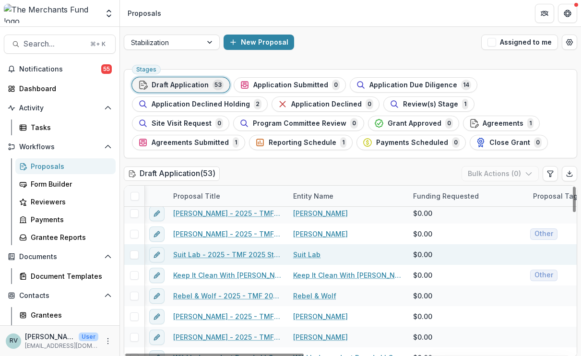
scroll to position [233, 1]
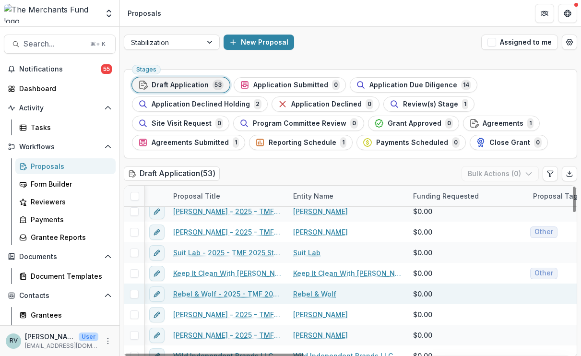
click at [242, 296] on link "Rebel & Wolf - 2025 - TMF 2025 Stabilization Grant Program" at bounding box center [227, 294] width 108 height 10
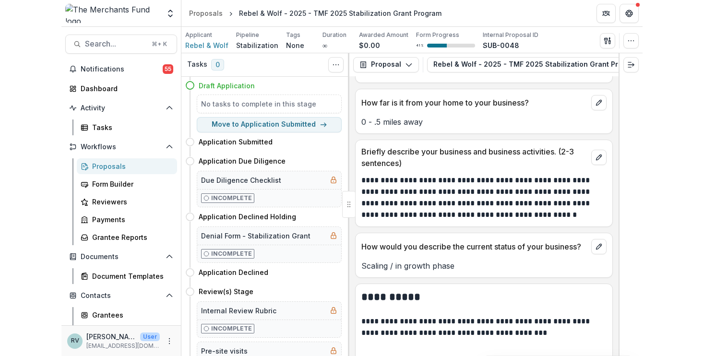
scroll to position [748, 0]
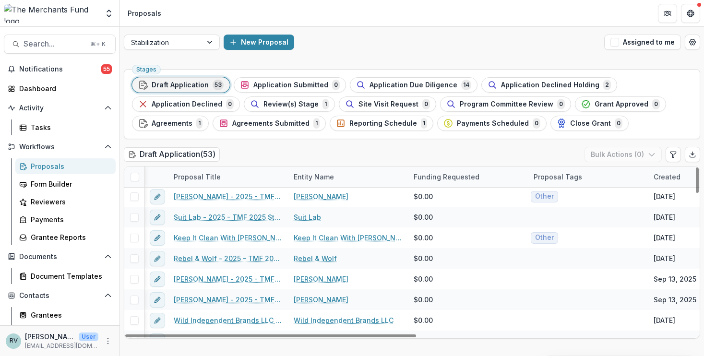
scroll to position [257, 1]
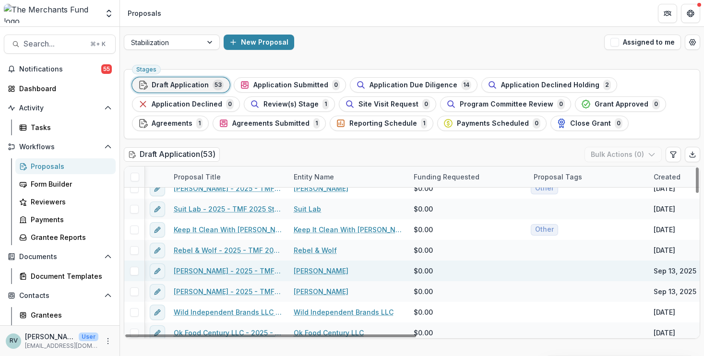
click at [211, 275] on link "[PERSON_NAME] - 2025 - TMF 2025 Stabilization Grant Program" at bounding box center [228, 271] width 108 height 10
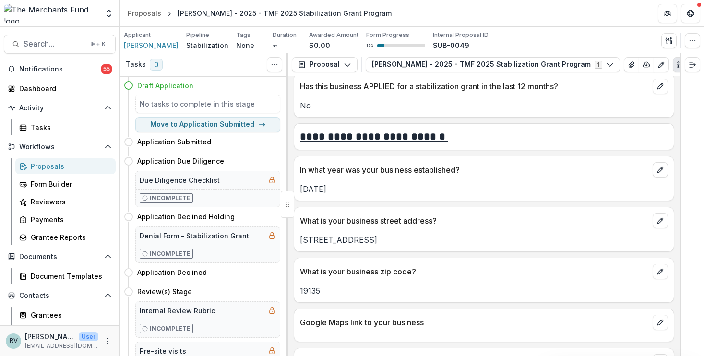
scroll to position [396, 0]
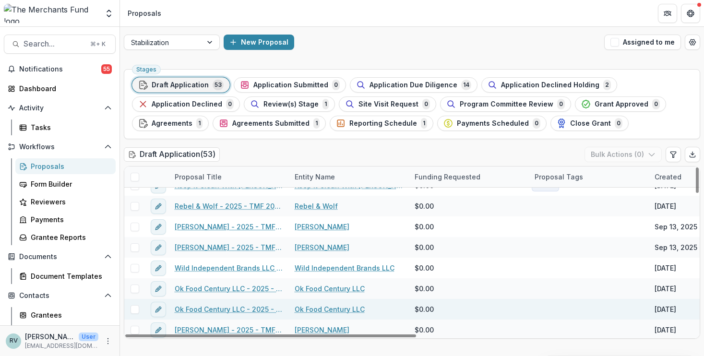
scroll to position [314, 0]
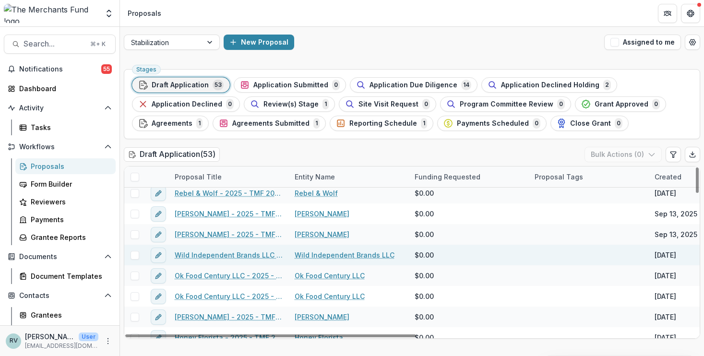
click at [209, 252] on link "Wild Independent Brands LLC - 2025 - TMF 2025 Stabilization Grant Program" at bounding box center [229, 255] width 108 height 10
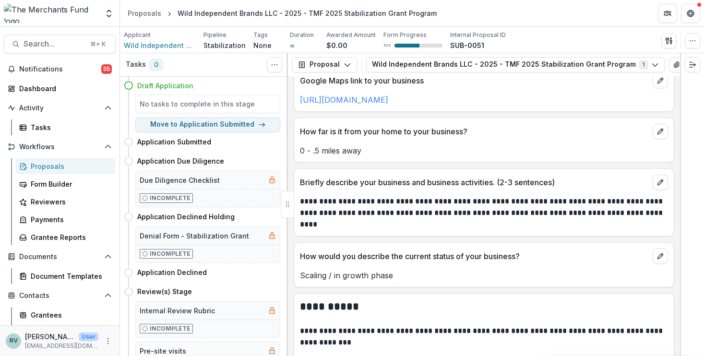
scroll to position [667, 0]
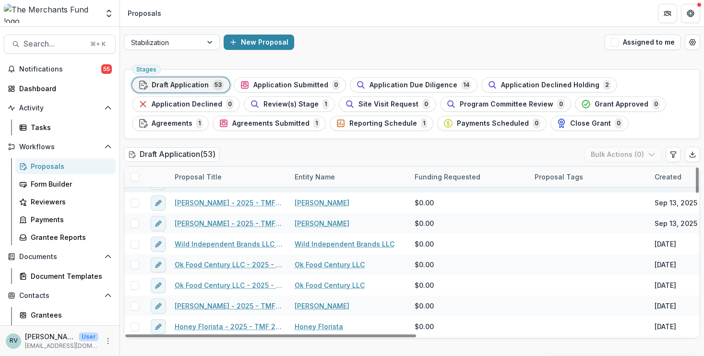
scroll to position [327, 0]
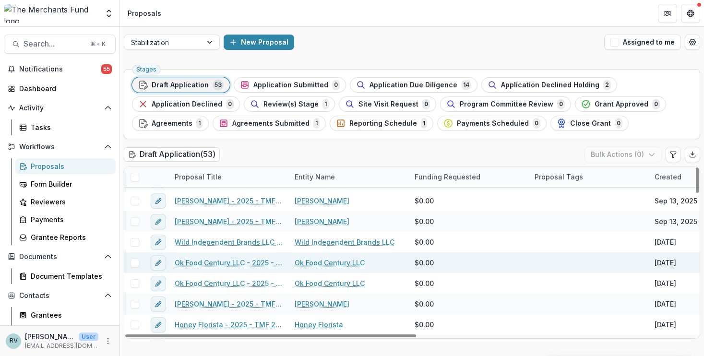
click at [247, 262] on link "Ok Food Century LLC - 2025 - TMF 2025 Stabilization Grant Program" at bounding box center [229, 263] width 108 height 10
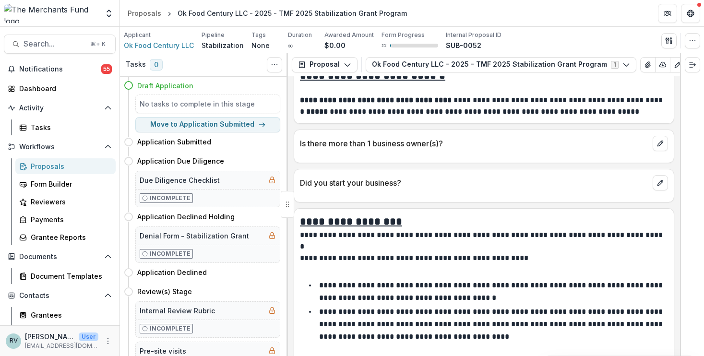
scroll to position [1143, 0]
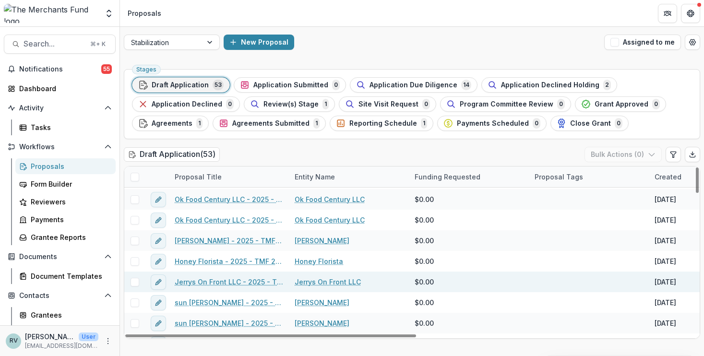
scroll to position [393, 2]
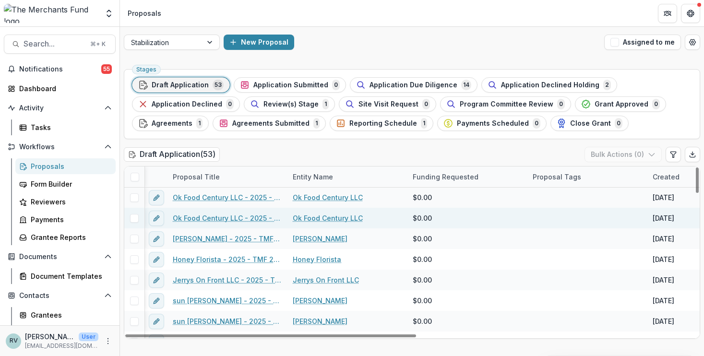
click at [219, 218] on link "Ok Food Century LLC - 2025 - TMF 2025 Stabilization Grant Program" at bounding box center [227, 218] width 108 height 10
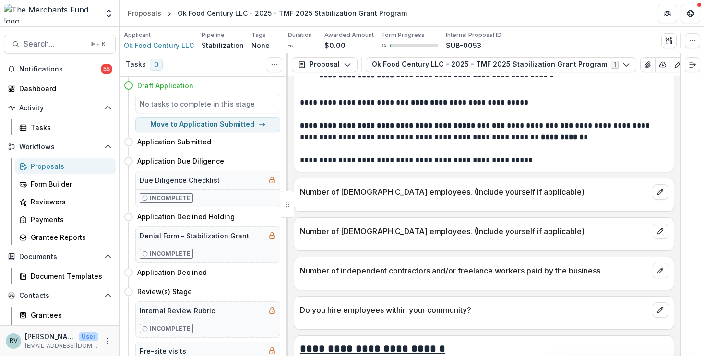
scroll to position [916, 0]
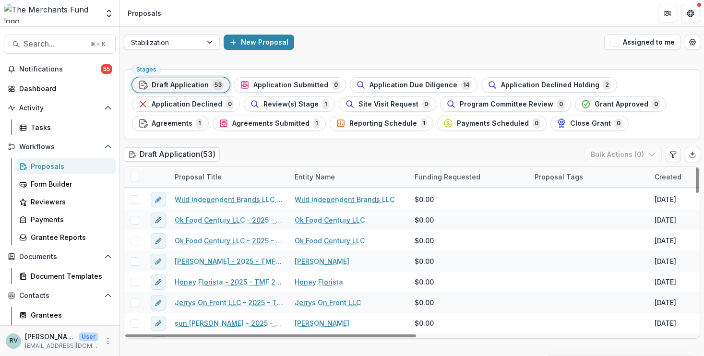
scroll to position [371, 0]
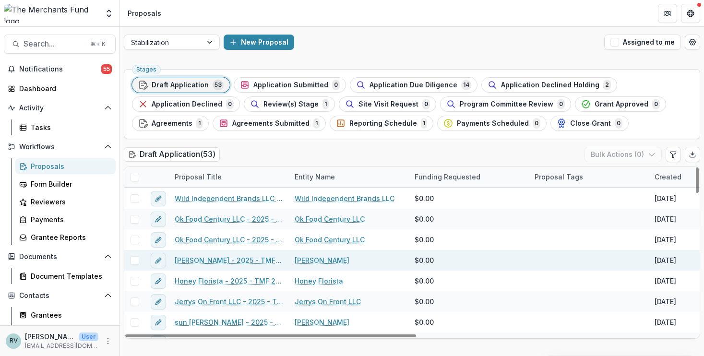
click at [223, 261] on link "[PERSON_NAME] - 2025 - TMF 2025 Stabilization Grant Program" at bounding box center [229, 260] width 108 height 10
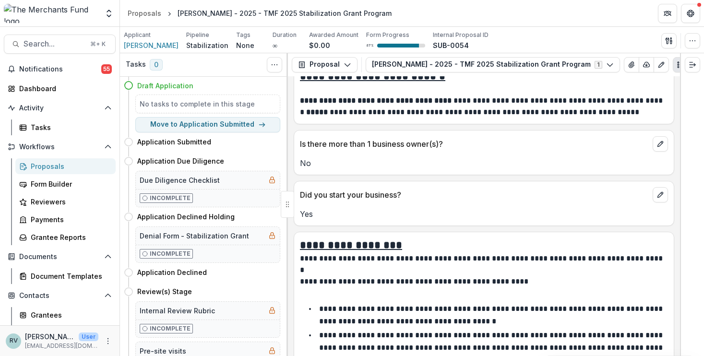
scroll to position [1437, 0]
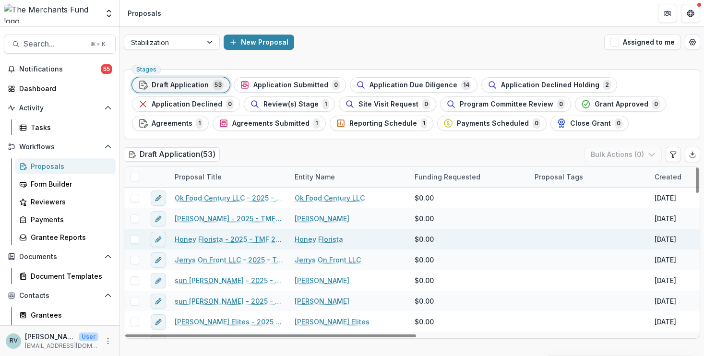
scroll to position [412, 0]
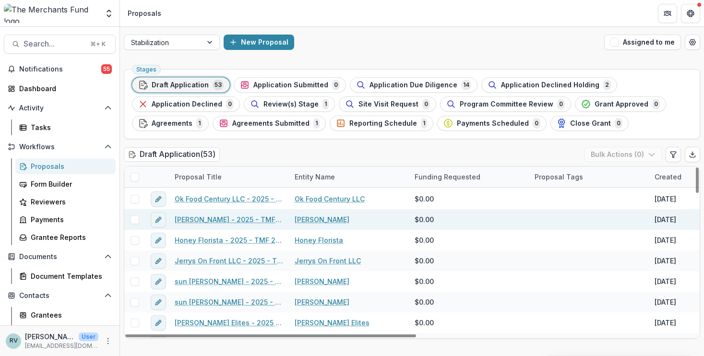
click at [226, 221] on link "[PERSON_NAME] - 2025 - TMF 2025 Stabilization Grant Program" at bounding box center [229, 219] width 108 height 10
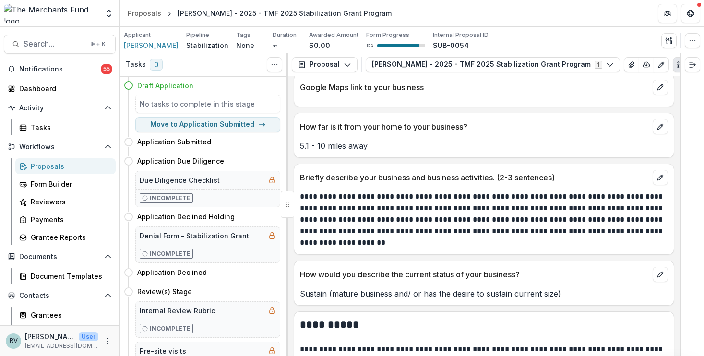
scroll to position [662, 0]
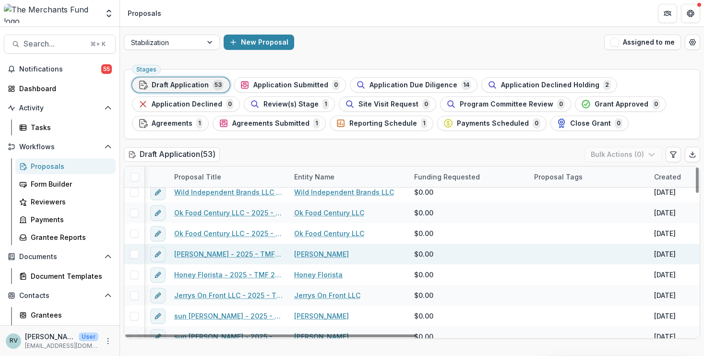
scroll to position [380, 0]
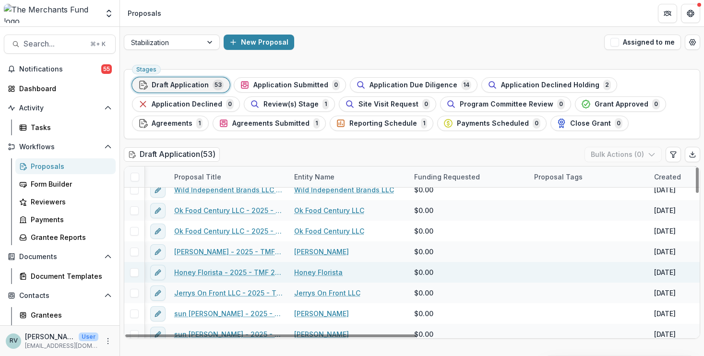
click at [255, 272] on link "Honey Florista - 2025 - TMF 2025 Stabilization Grant Program" at bounding box center [228, 272] width 108 height 10
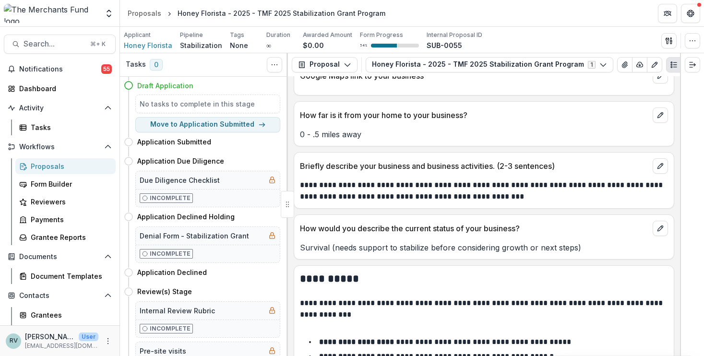
scroll to position [674, 0]
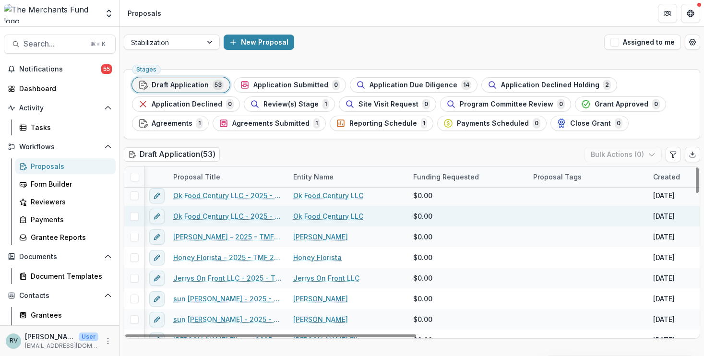
scroll to position [400, 1]
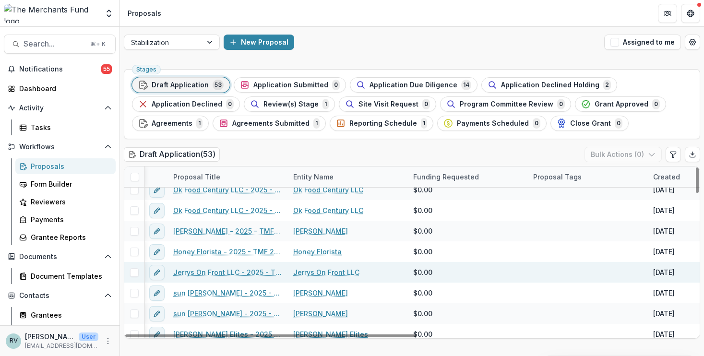
click at [228, 273] on link "Jerrys On Front LLC - 2025 - TMF 2025 Stabilization Grant Program" at bounding box center [227, 272] width 108 height 10
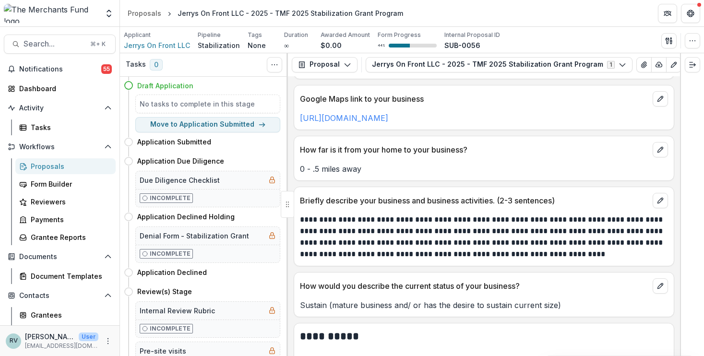
scroll to position [662, 0]
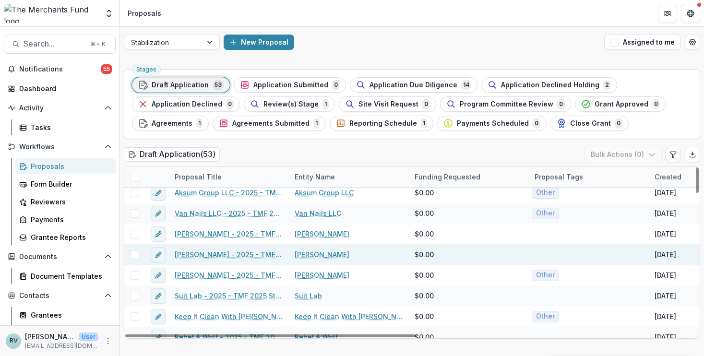
scroll to position [198, 0]
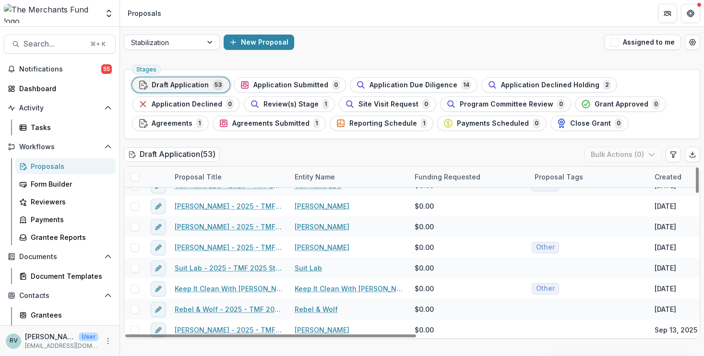
click at [373, 17] on header "Proposals" at bounding box center [412, 13] width 584 height 26
